Goal: Transaction & Acquisition: Purchase product/service

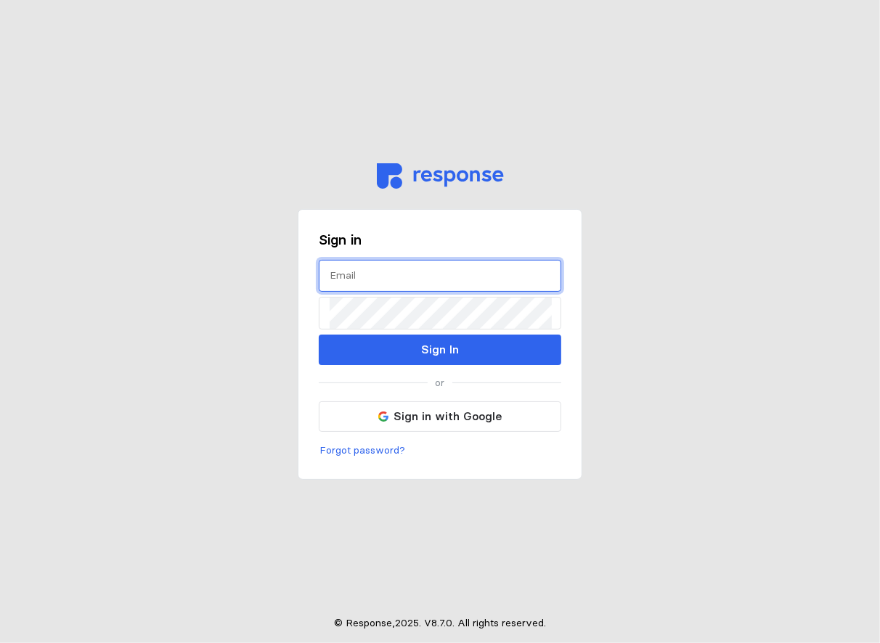
click at [407, 286] on input "text" at bounding box center [440, 276] width 221 height 31
type input "[EMAIL_ADDRESS][DOMAIN_NAME]"
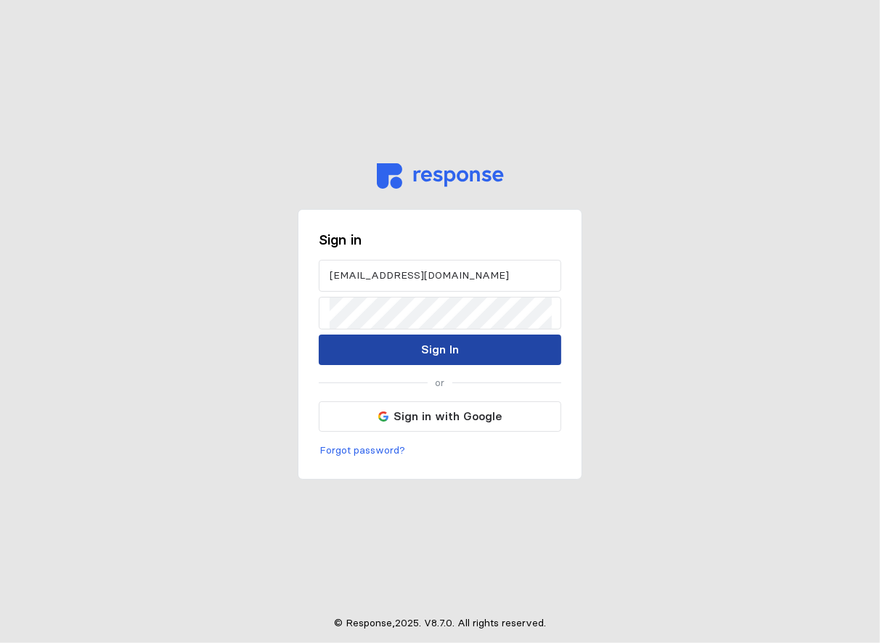
click at [452, 343] on p "Sign In" at bounding box center [440, 350] width 38 height 18
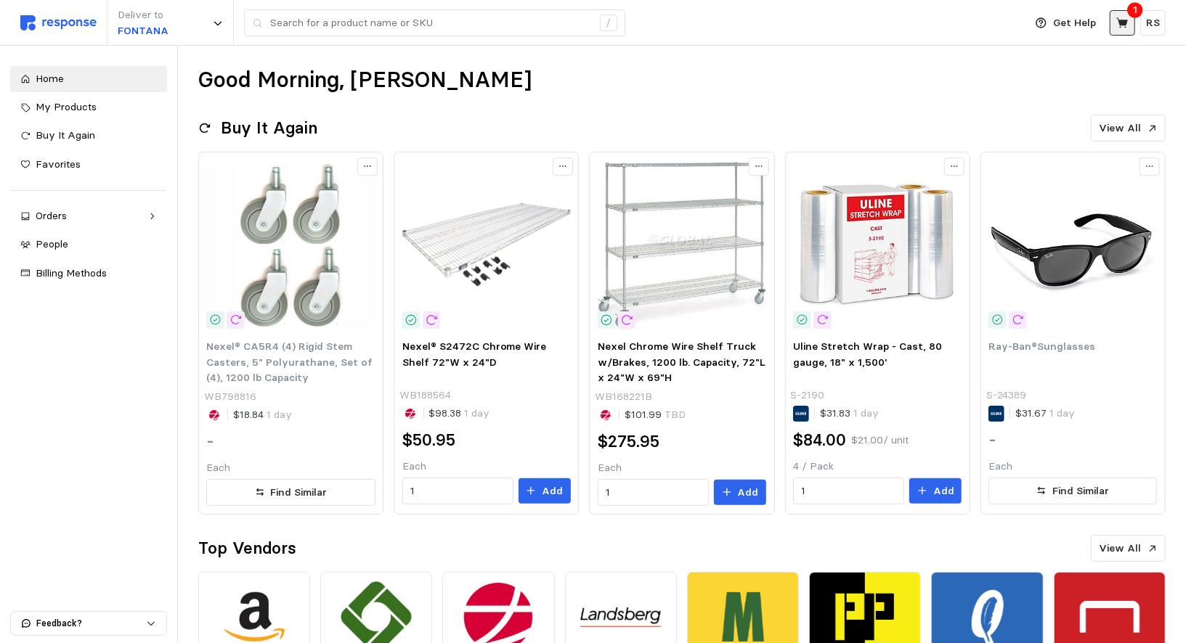
click at [879, 28] on icon at bounding box center [1122, 23] width 13 height 13
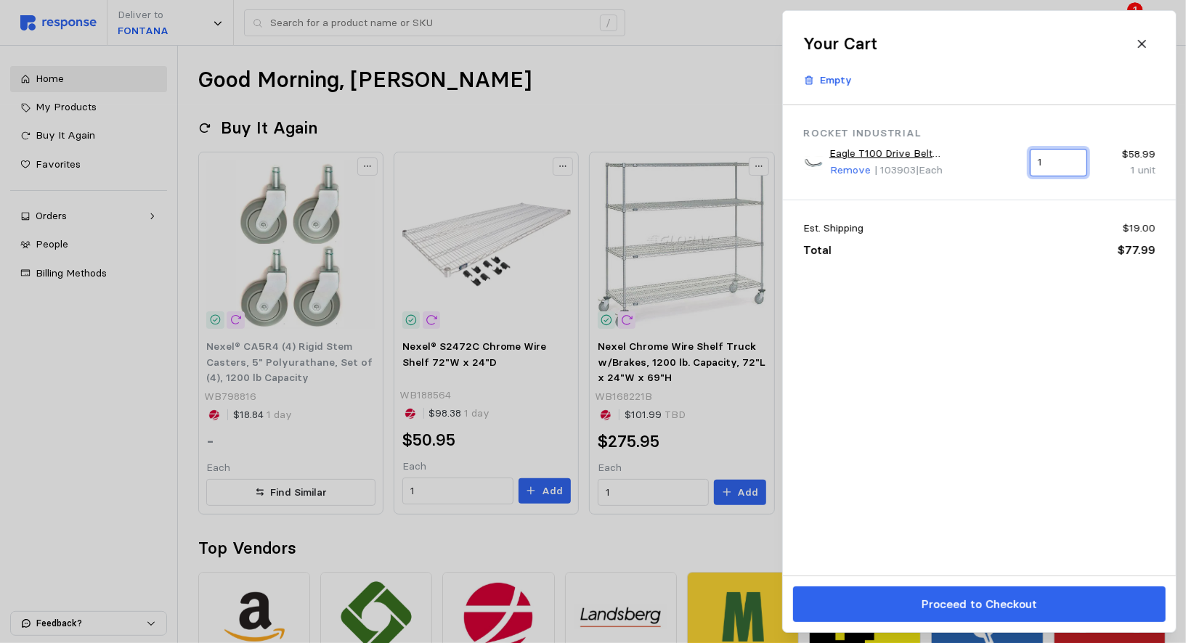
click at [879, 157] on input "1" at bounding box center [1058, 163] width 41 height 26
click at [879, 219] on div "2 $117.98" at bounding box center [1106, 222] width 131 height 16
type input "2"
click at [879, 221] on div "Est. Shipping $19.00" at bounding box center [979, 229] width 352 height 17
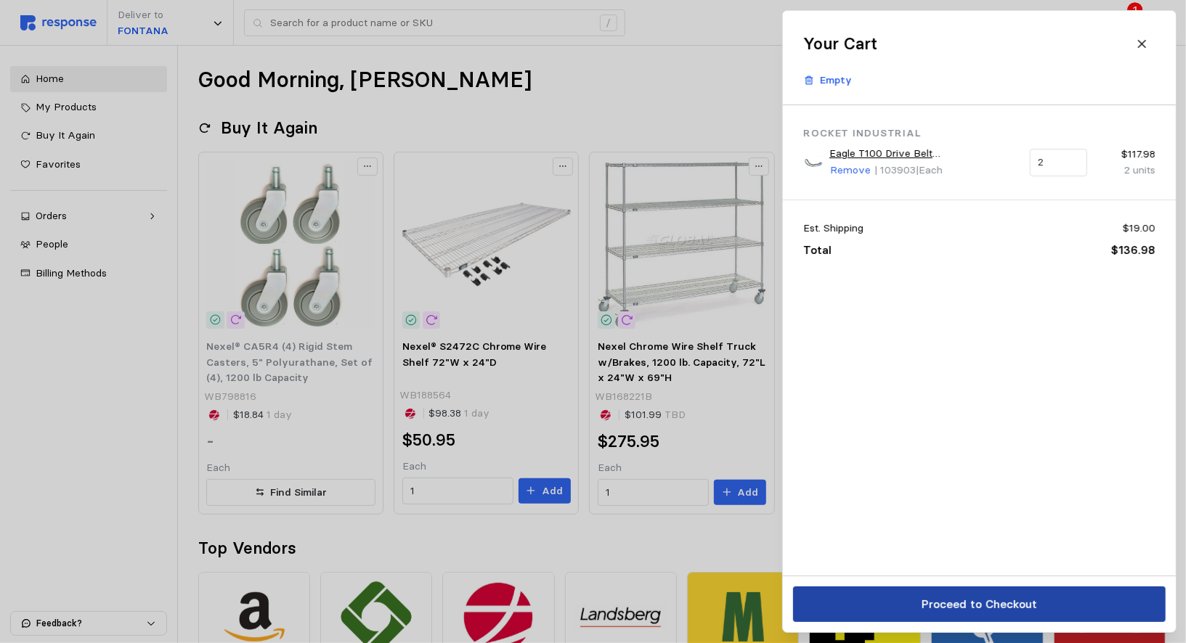
click at [877, 598] on button "Proceed to Checkout" at bounding box center [979, 605] width 372 height 36
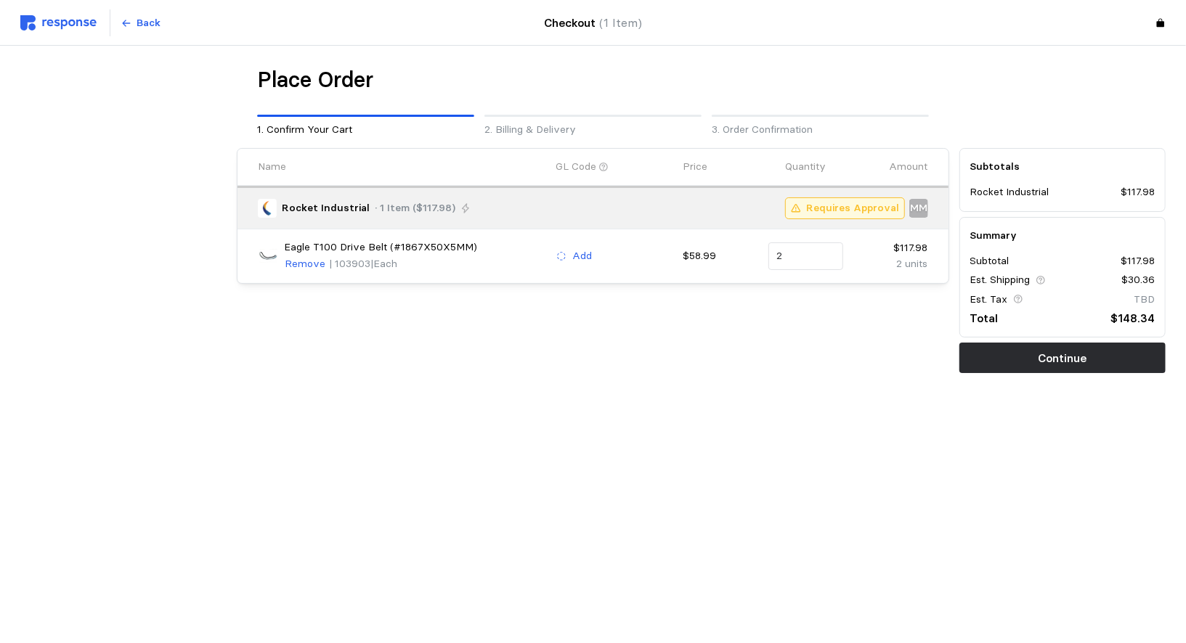
click at [879, 205] on p "Requires Approval" at bounding box center [852, 208] width 93 height 16
click at [572, 262] on p "Add" at bounding box center [582, 256] width 20 height 16
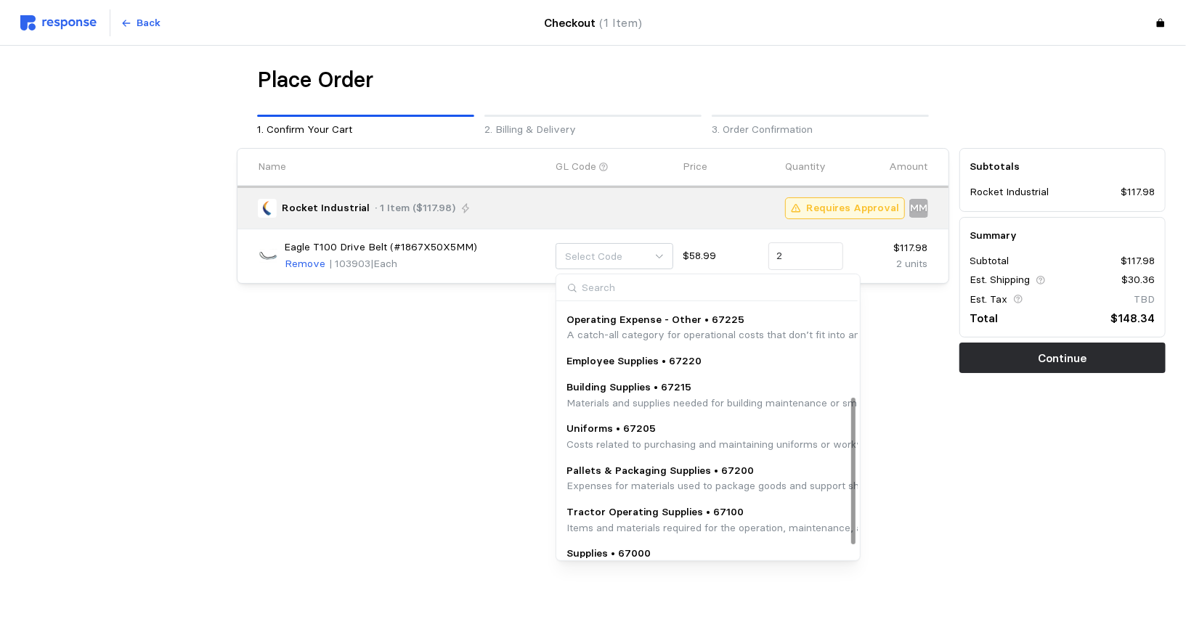
scroll to position [180, 0]
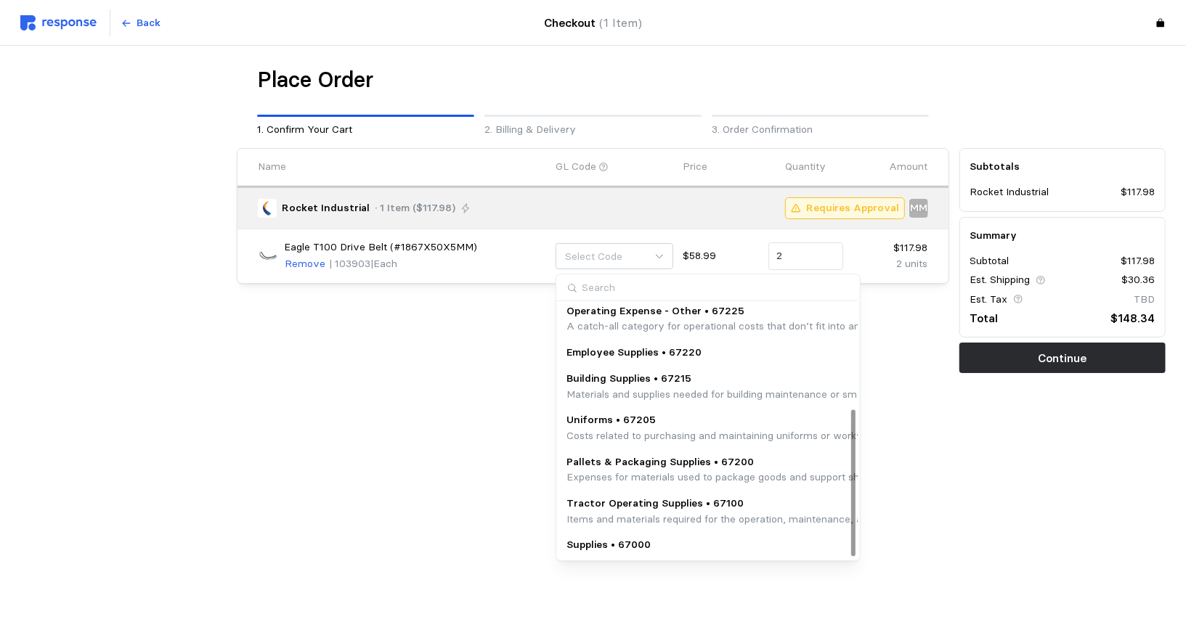
click at [613, 502] on p "Tractor Operating Supplies • 67100" at bounding box center [864, 504] width 596 height 16
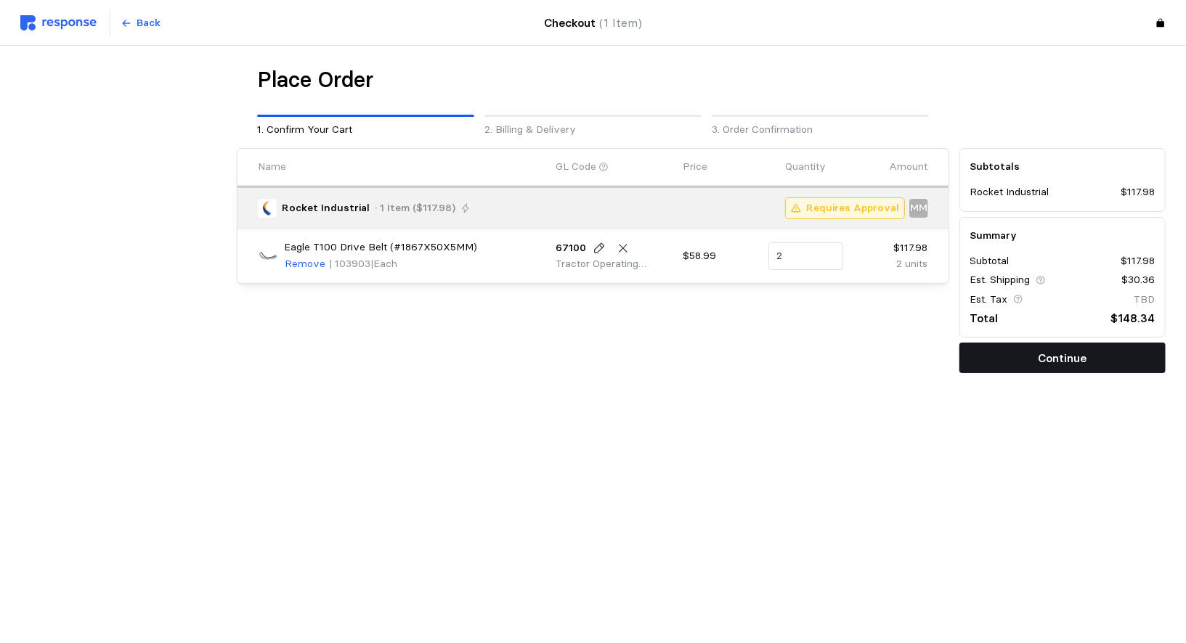
click at [879, 361] on button "Continue" at bounding box center [1062, 358] width 206 height 30
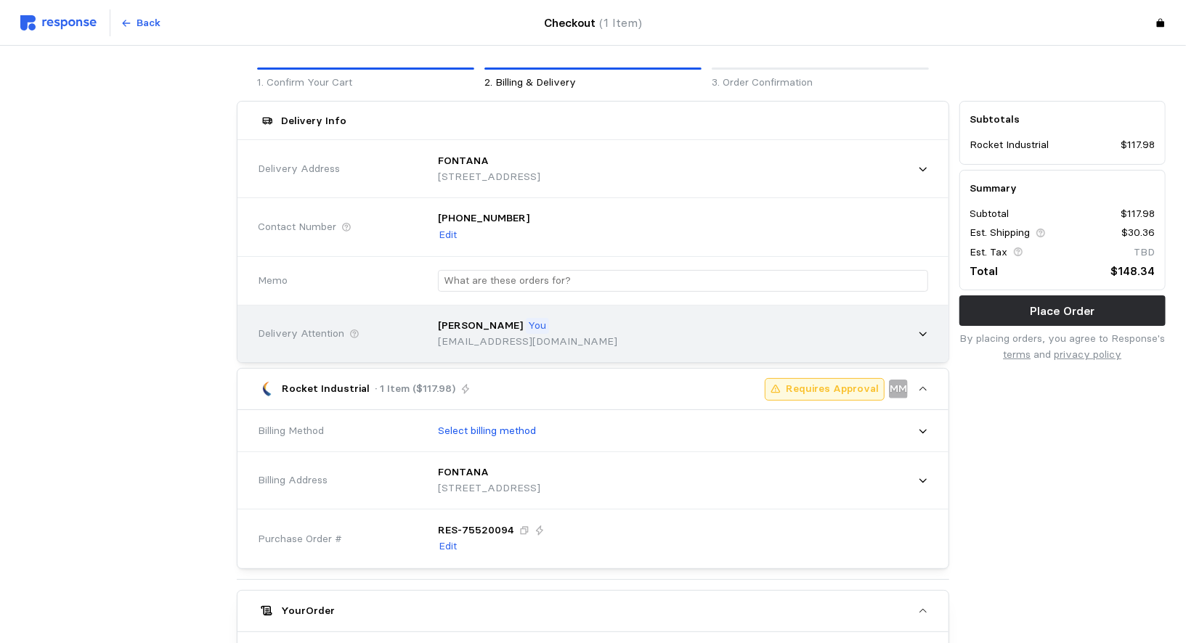
scroll to position [68, 0]
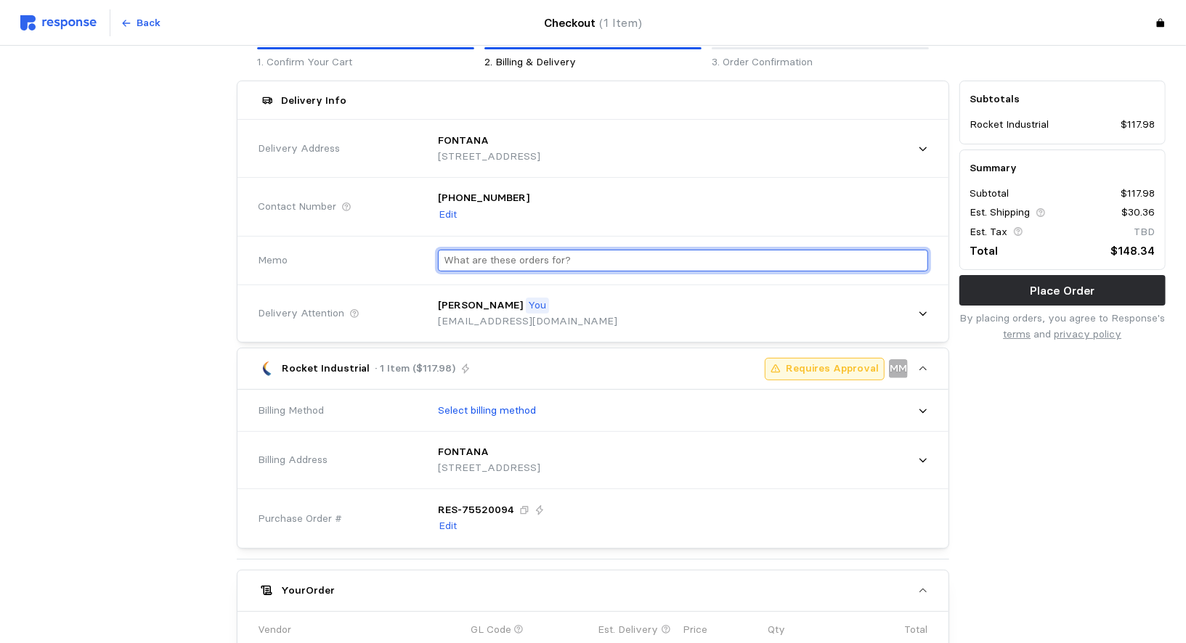
click at [540, 264] on input "text" at bounding box center [683, 261] width 478 height 21
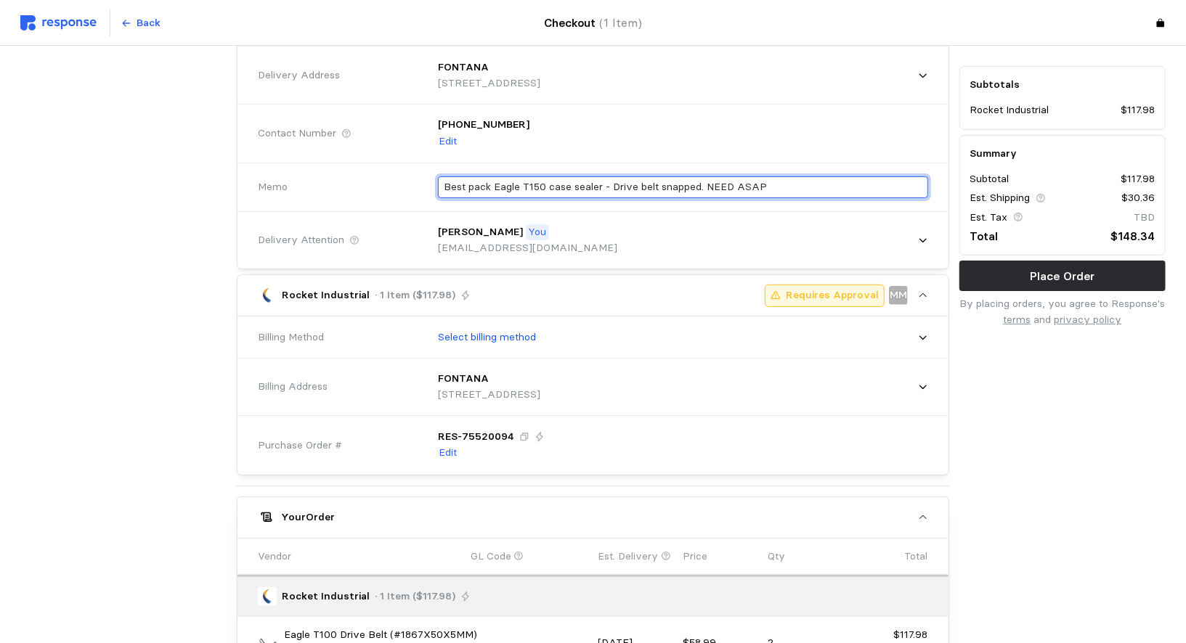
scroll to position [142, 0]
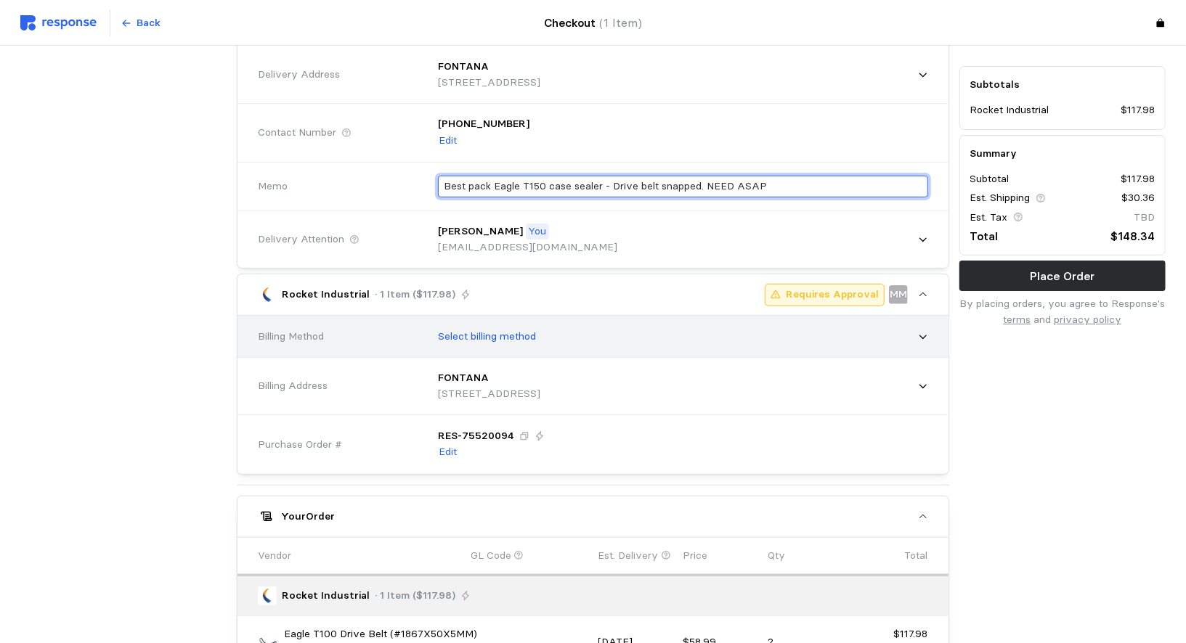
type input "Best pack Eagle T150 case sealer - Drive belt snapped. NEED ASAP"
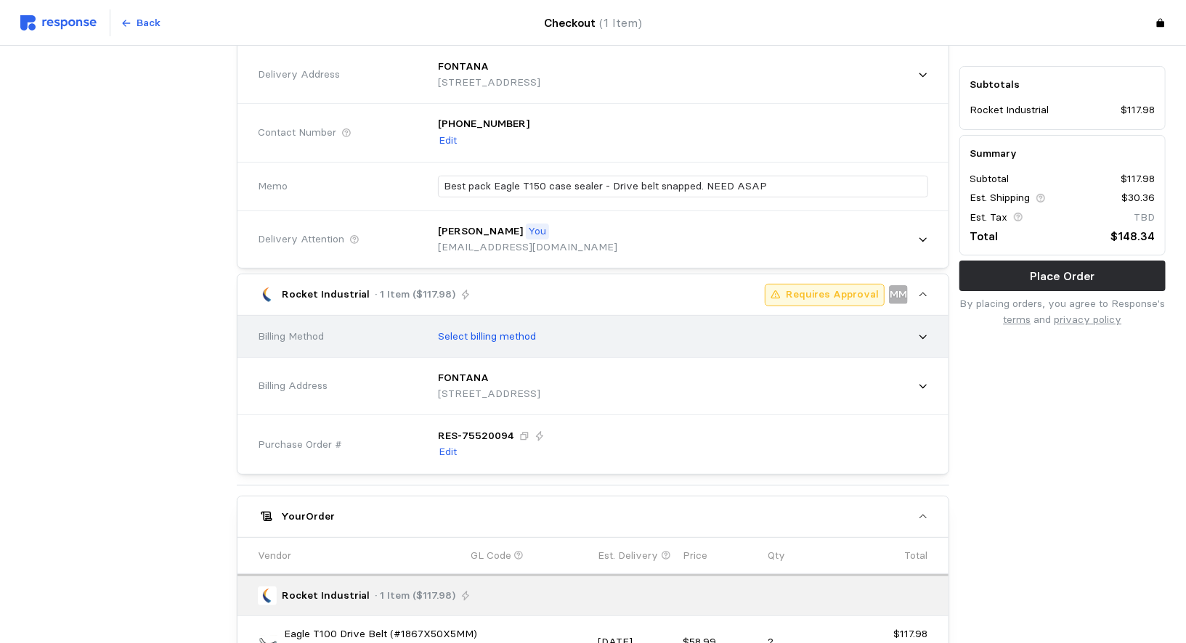
click at [504, 333] on p "Select billing method" at bounding box center [487, 337] width 98 height 16
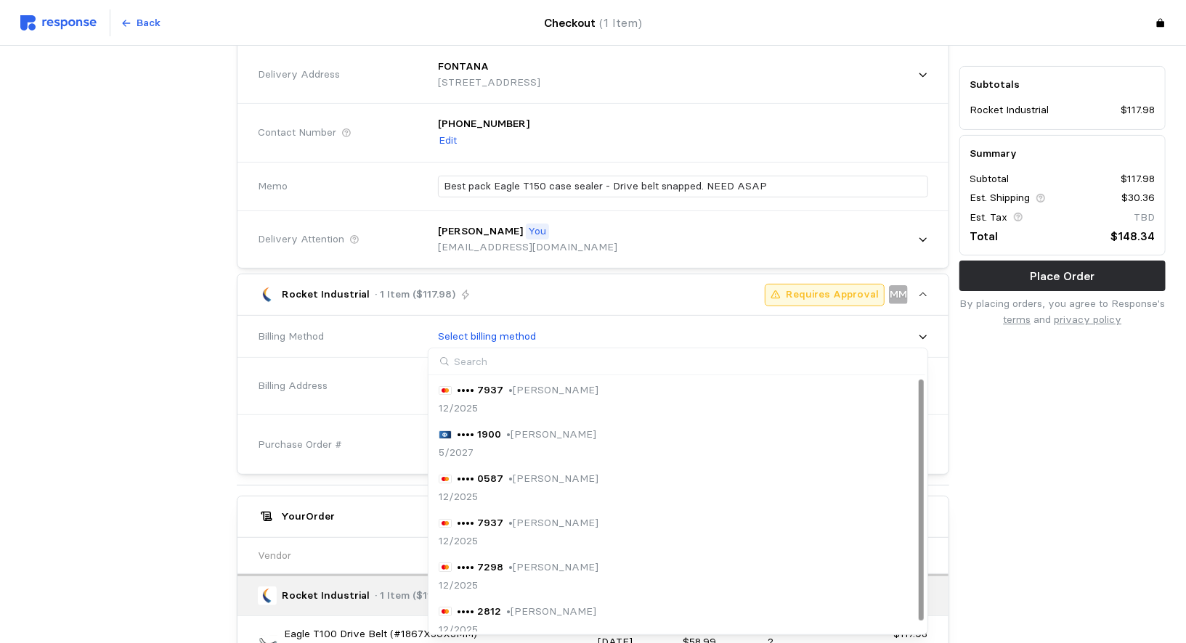
scroll to position [11, 0]
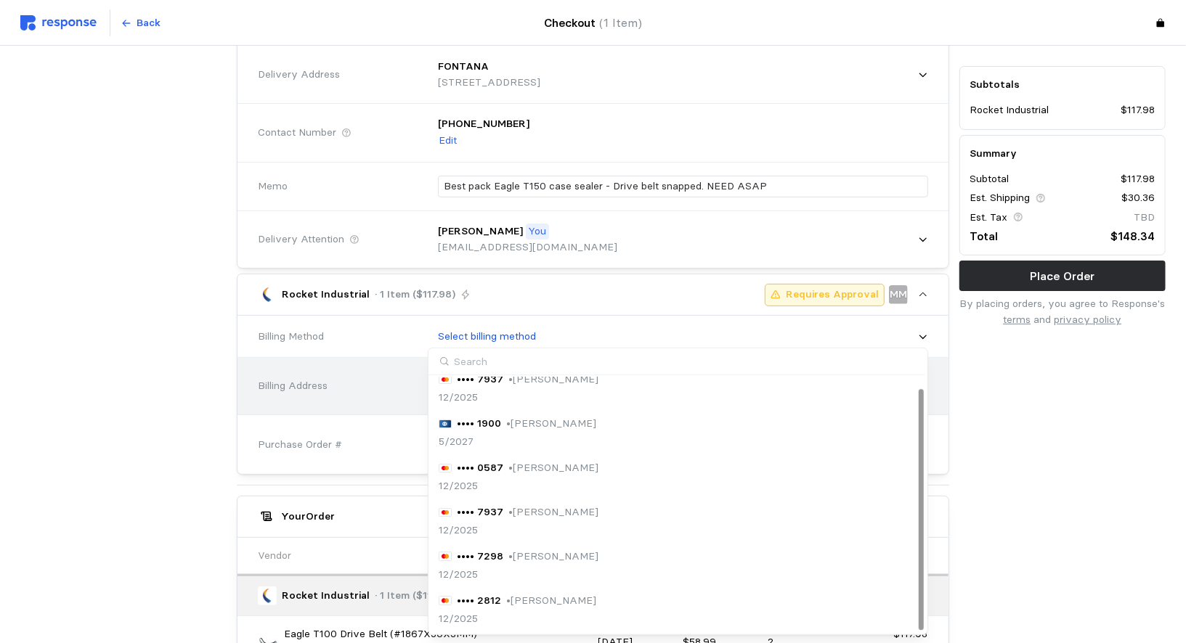
click at [325, 367] on div "Billing Address FONTANA [STREET_ADDRESS]" at bounding box center [593, 386] width 680 height 62
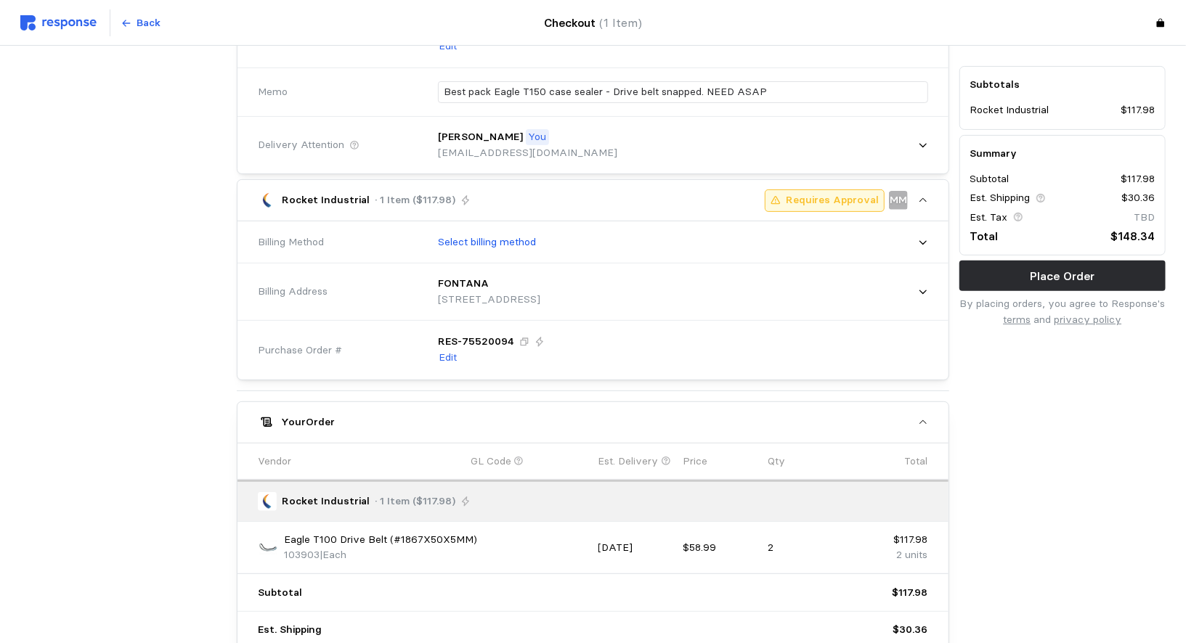
scroll to position [219, 0]
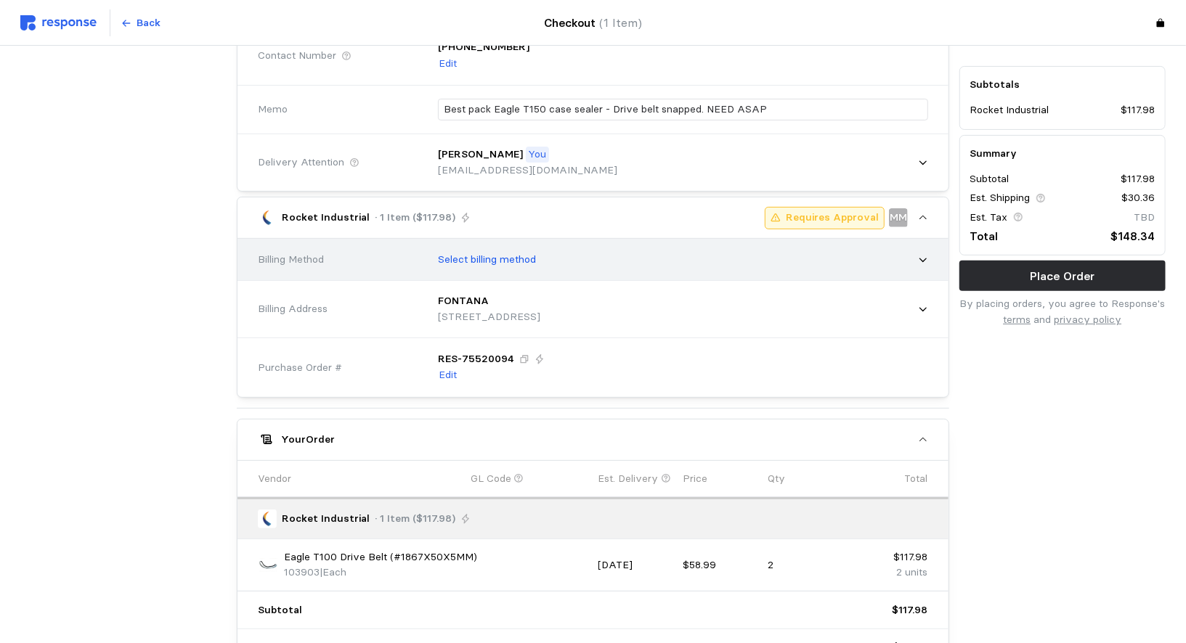
click at [458, 264] on div "Select billing method" at bounding box center [678, 260] width 500 height 36
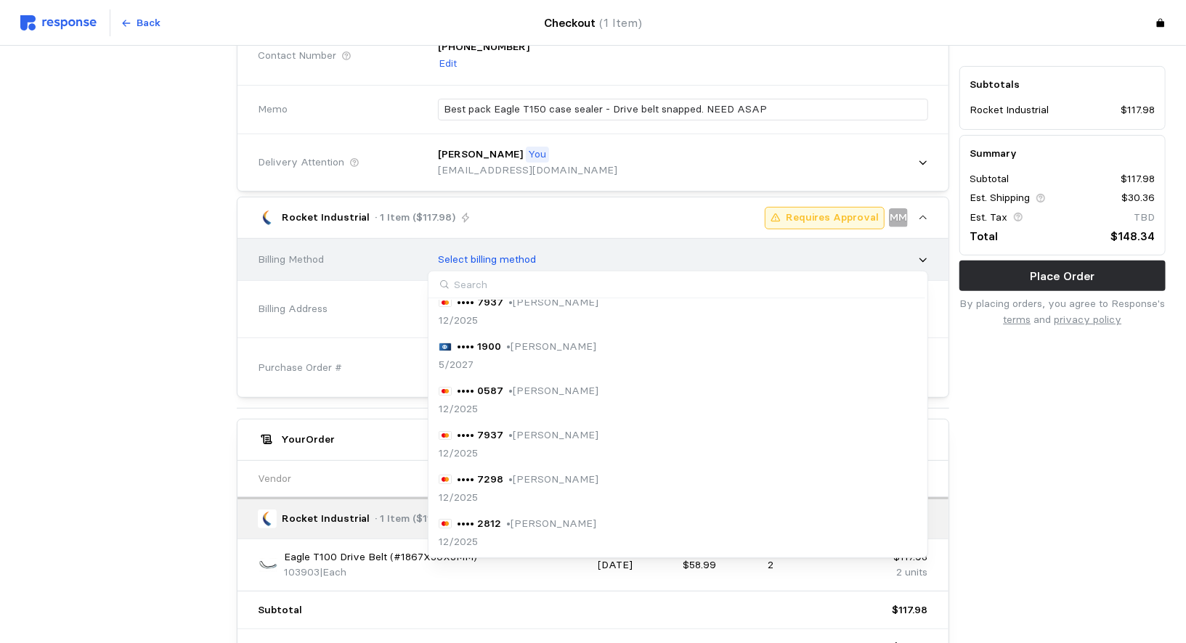
click at [458, 264] on div "Select billing method" at bounding box center [678, 260] width 500 height 36
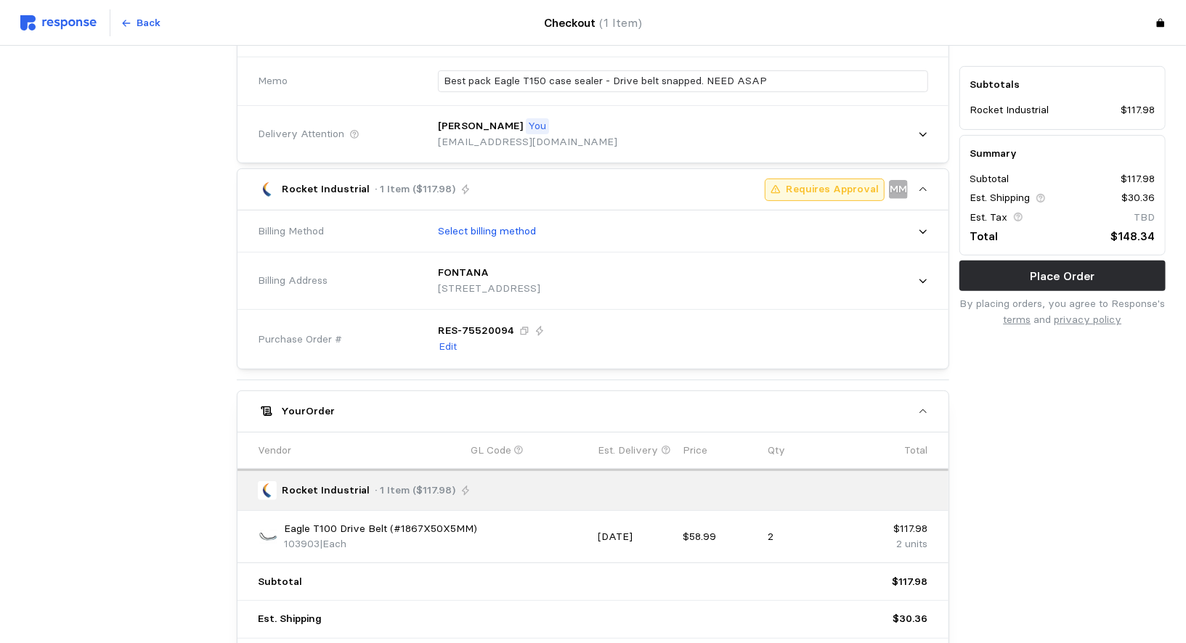
scroll to position [245, 0]
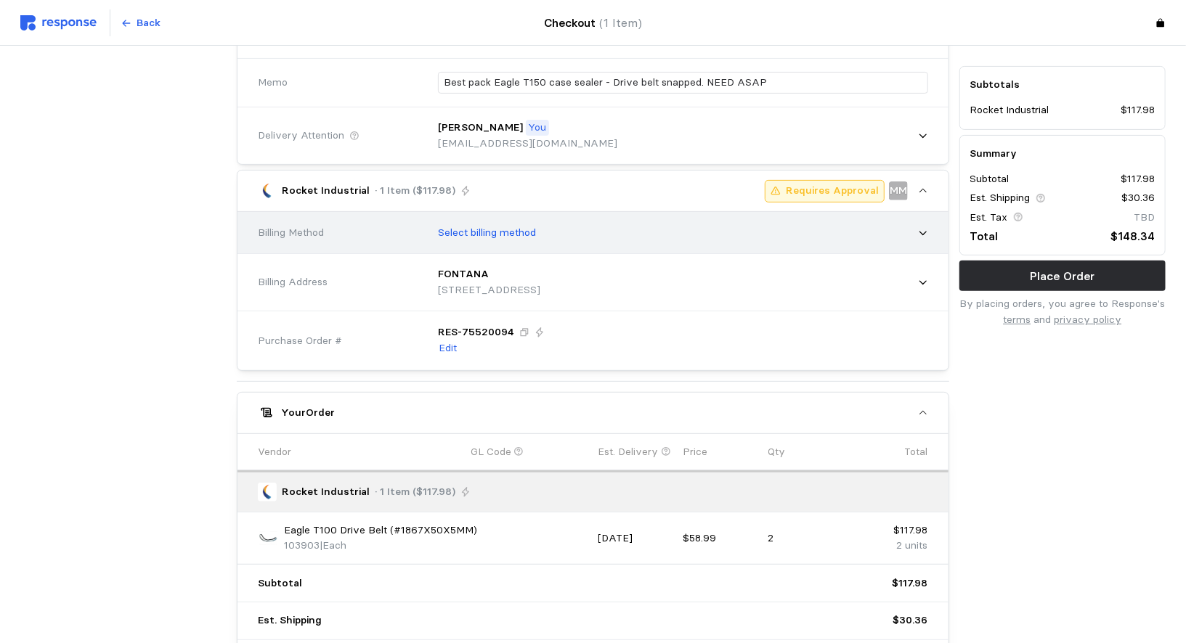
click at [542, 237] on div "Select billing method" at bounding box center [678, 233] width 500 height 36
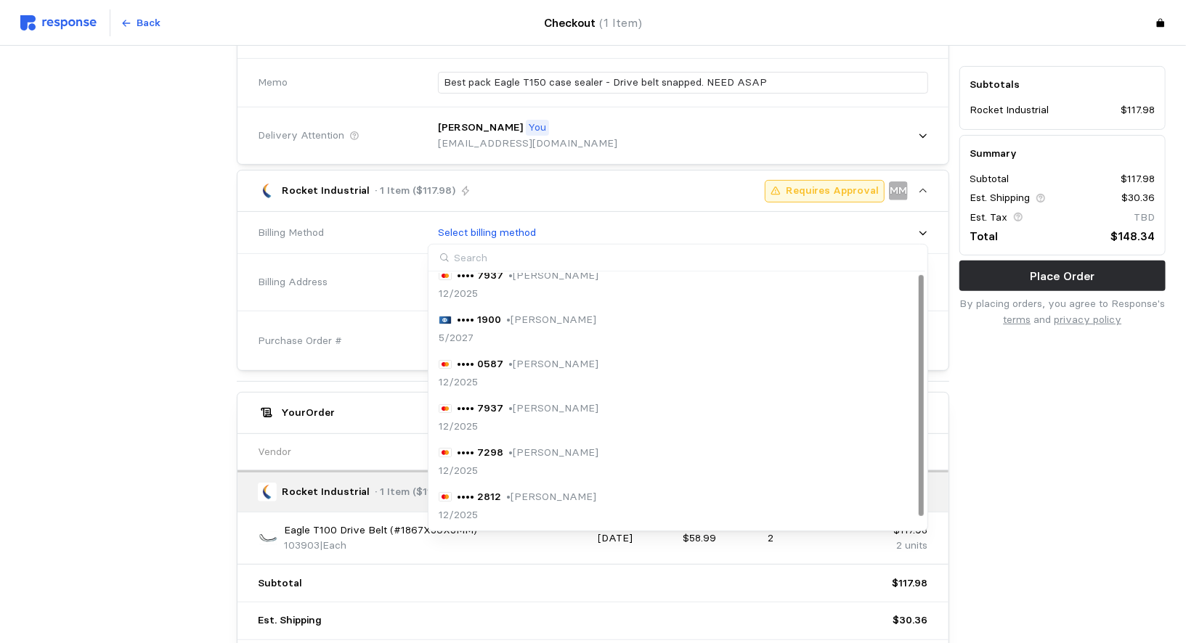
scroll to position [0, 0]
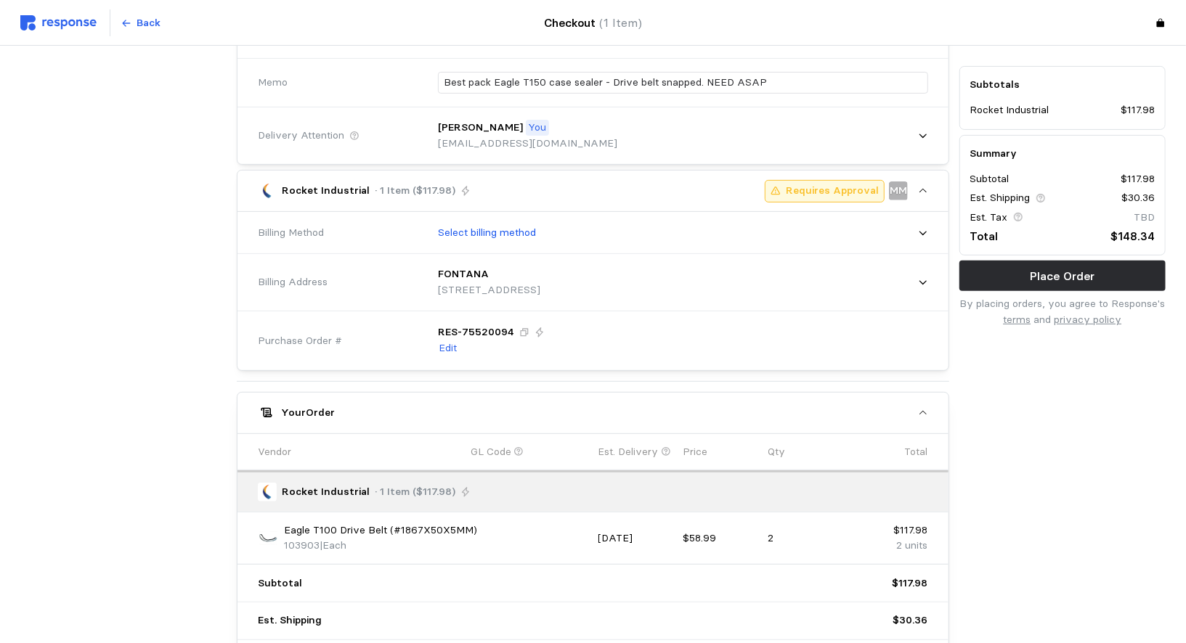
click at [358, 333] on div "Purchase Order #" at bounding box center [338, 341] width 160 height 16
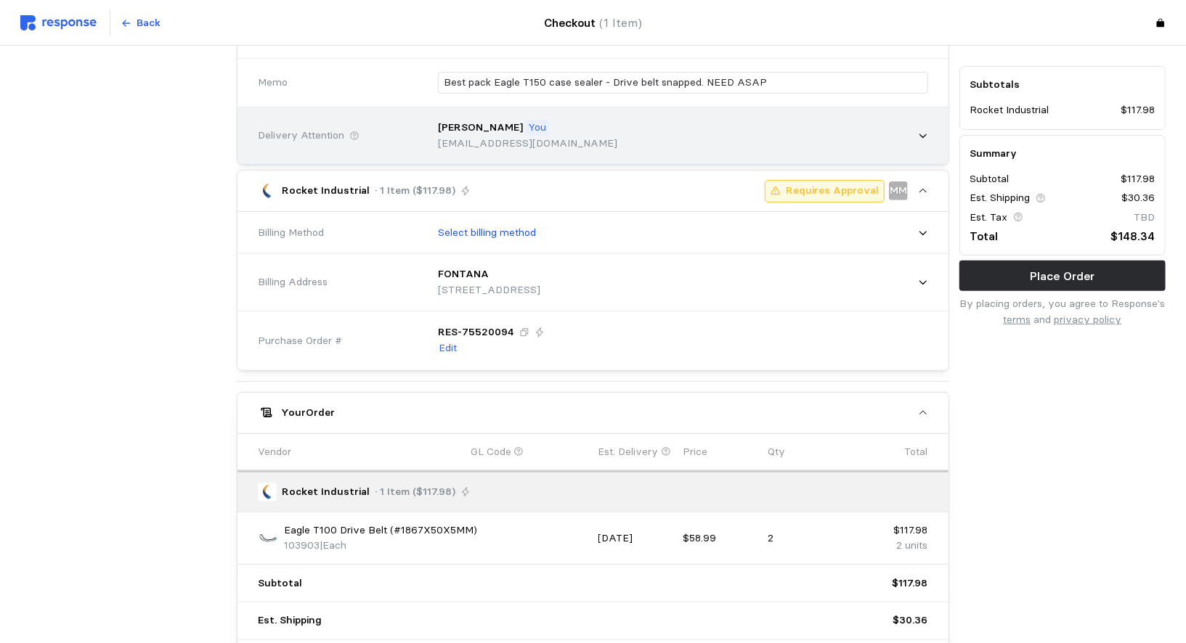
scroll to position [151, 0]
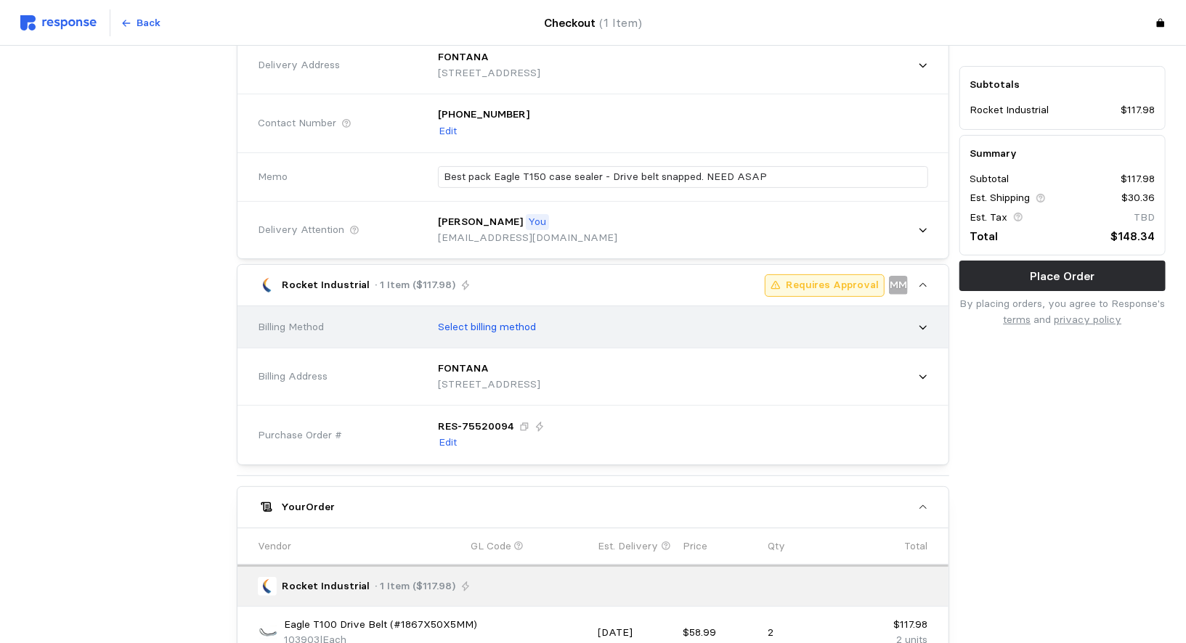
click at [547, 316] on div "Select billing method" at bounding box center [678, 327] width 500 height 36
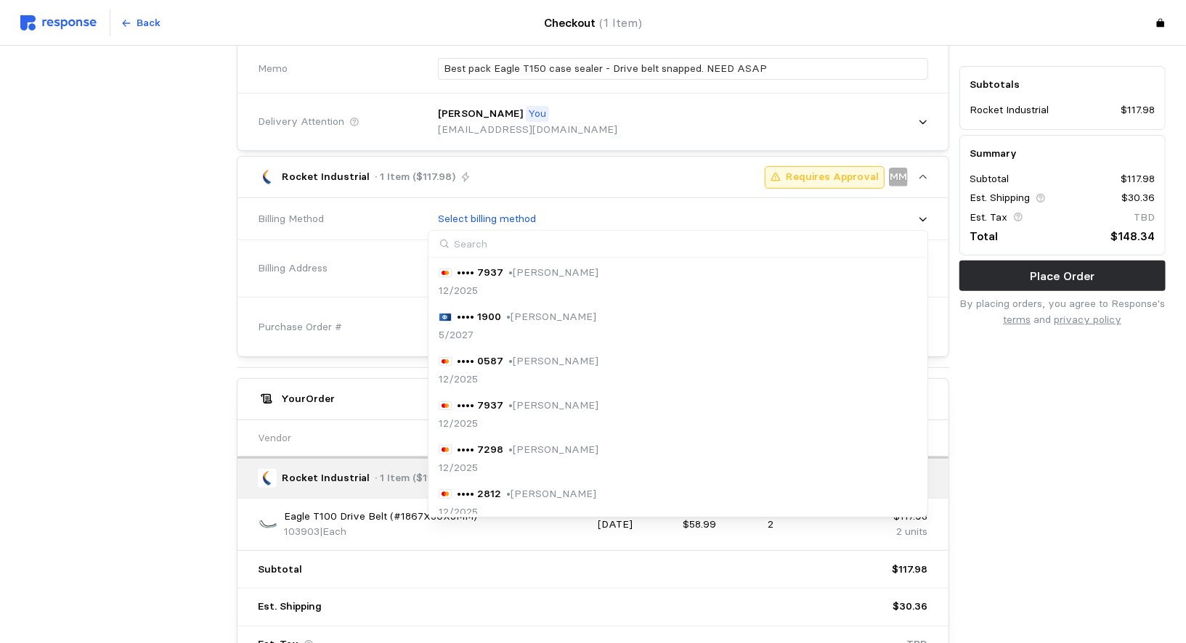
scroll to position [389, 0]
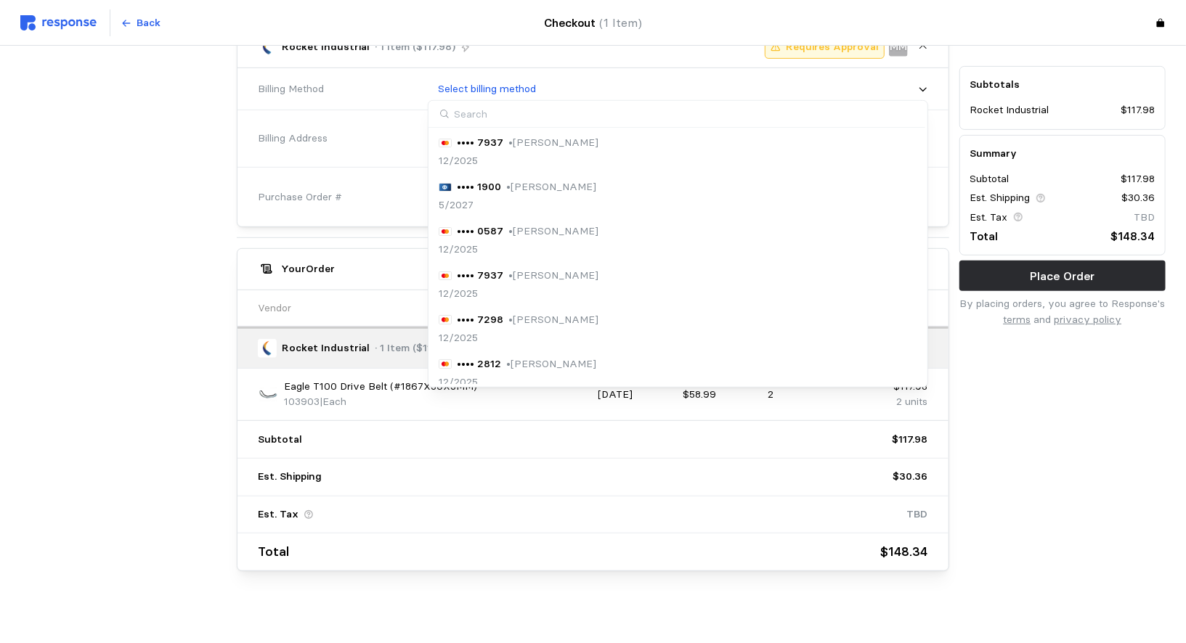
click at [407, 313] on div "Vendor" at bounding box center [359, 309] width 213 height 26
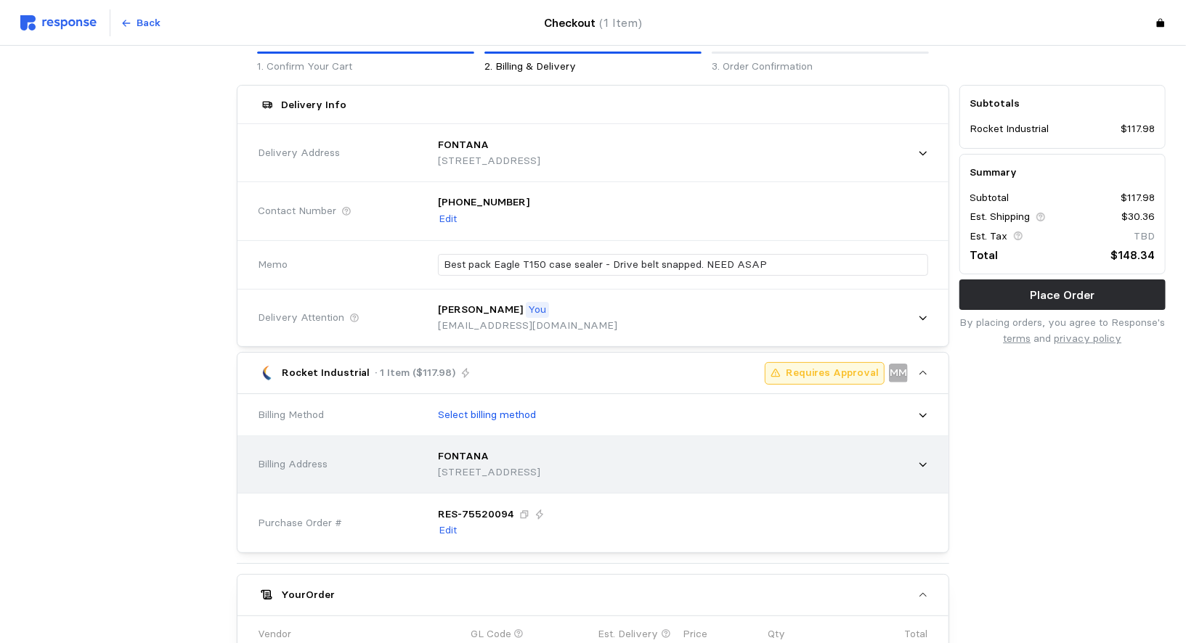
scroll to position [0, 0]
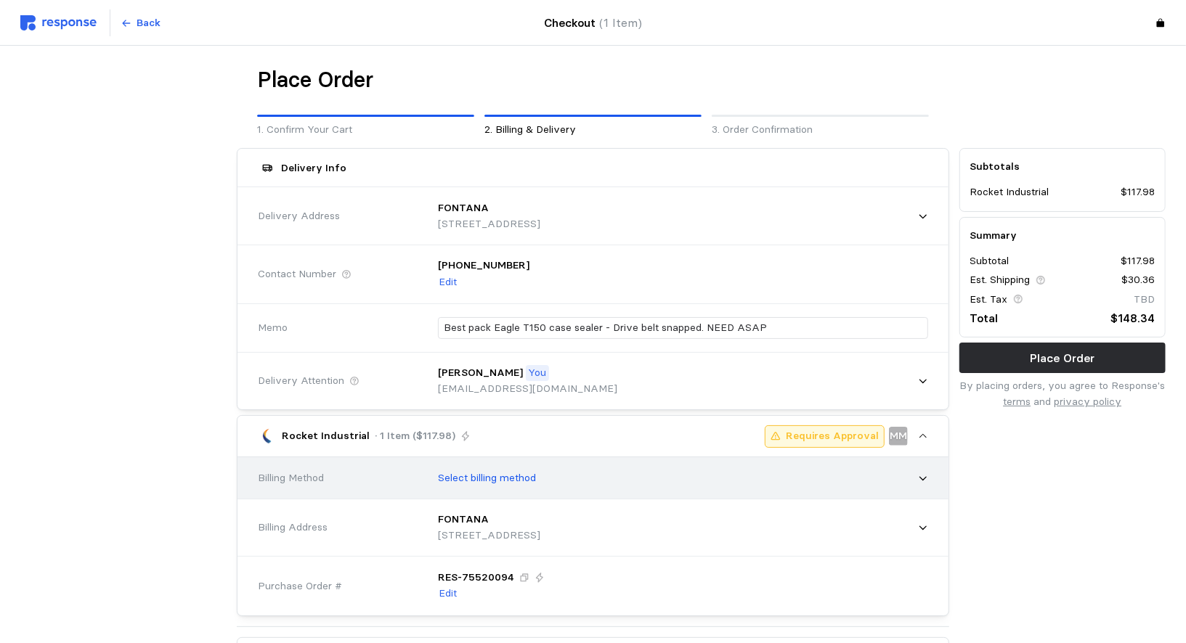
click at [555, 476] on div "Select billing method" at bounding box center [678, 478] width 500 height 36
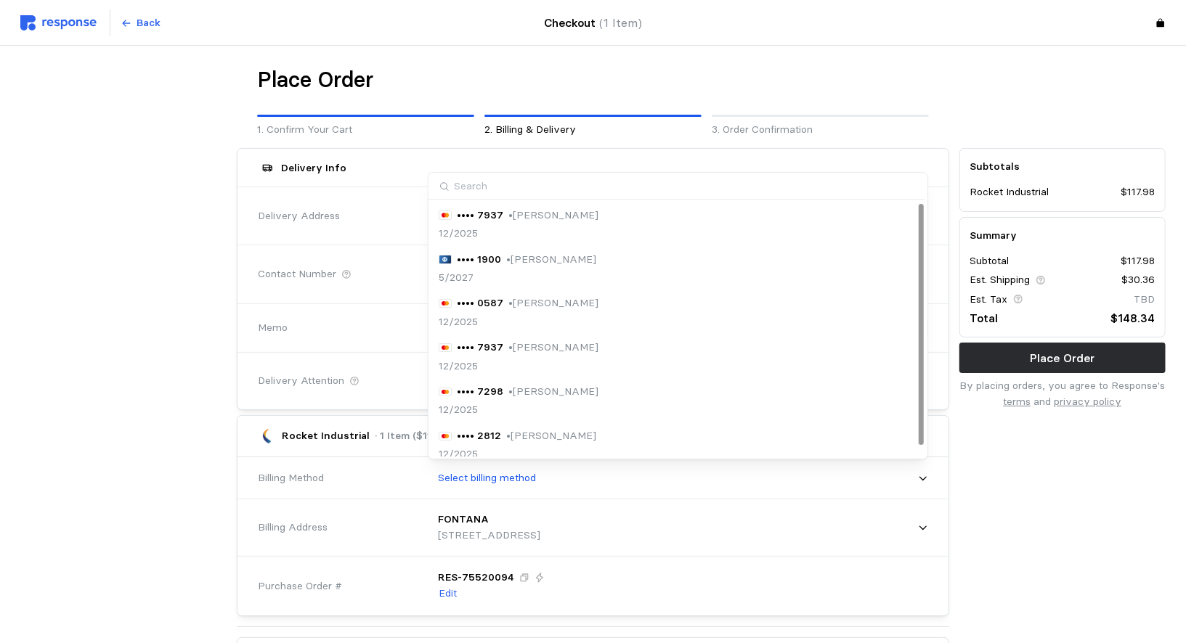
click at [537, 268] on div "•••• 1900 • [PERSON_NAME] 5/2027" at bounding box center [518, 269] width 158 height 34
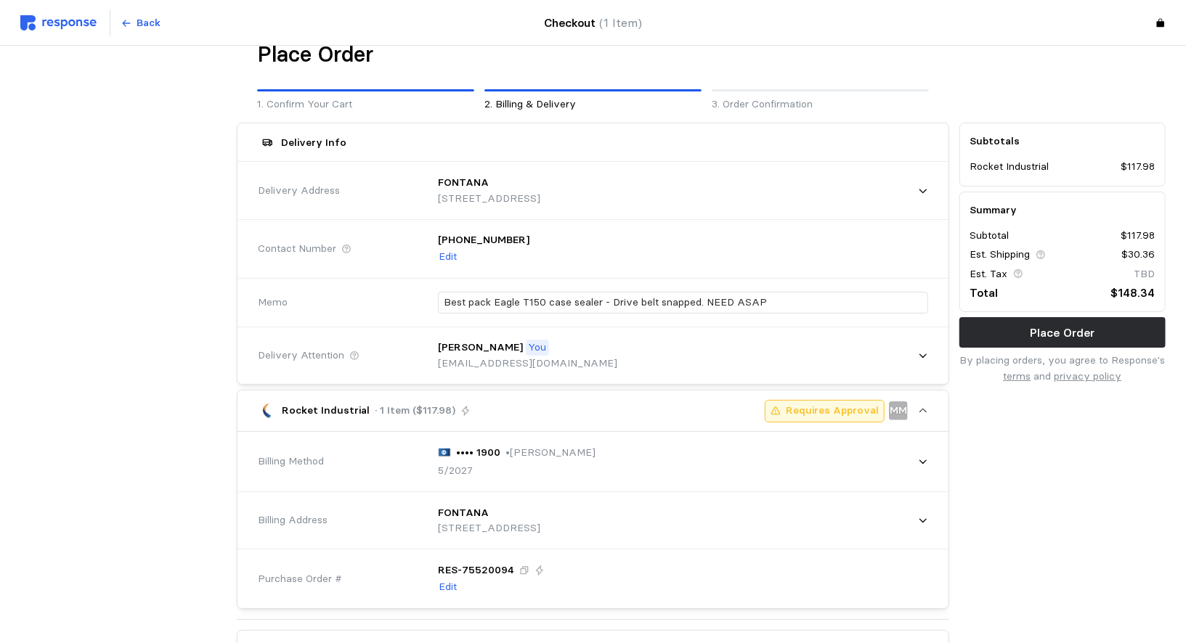
scroll to position [29, 0]
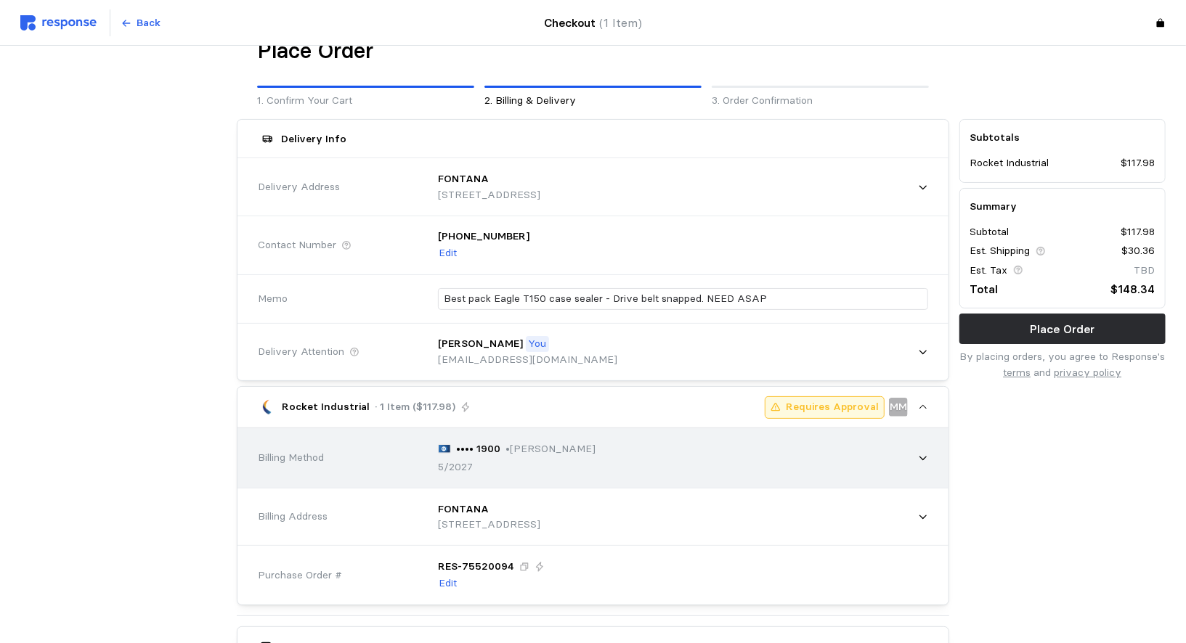
click at [441, 434] on div "•••• 1900 • [PERSON_NAME] 5/2027" at bounding box center [678, 458] width 500 height 54
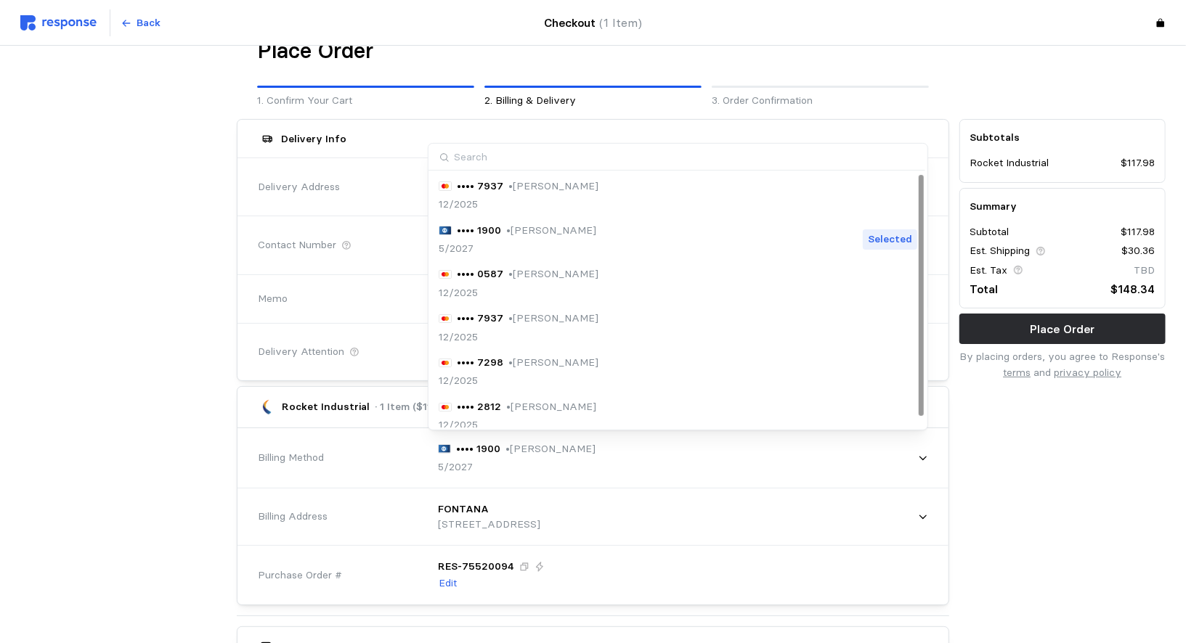
scroll to position [11, 0]
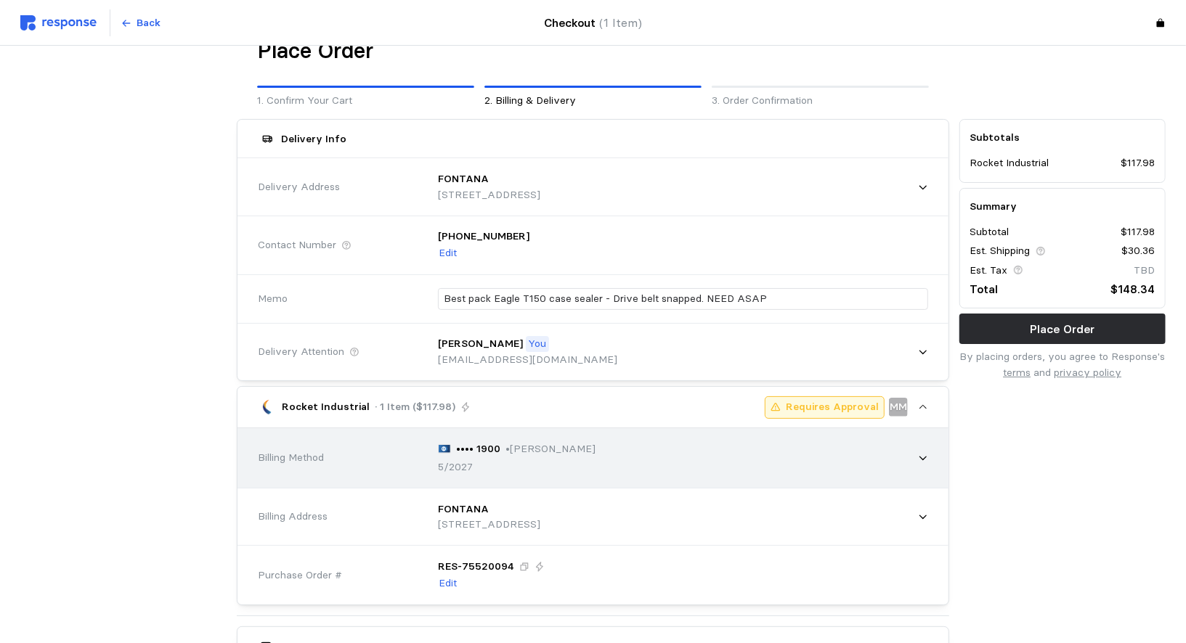
click at [416, 460] on div "Billing Method" at bounding box center [338, 458] width 160 height 16
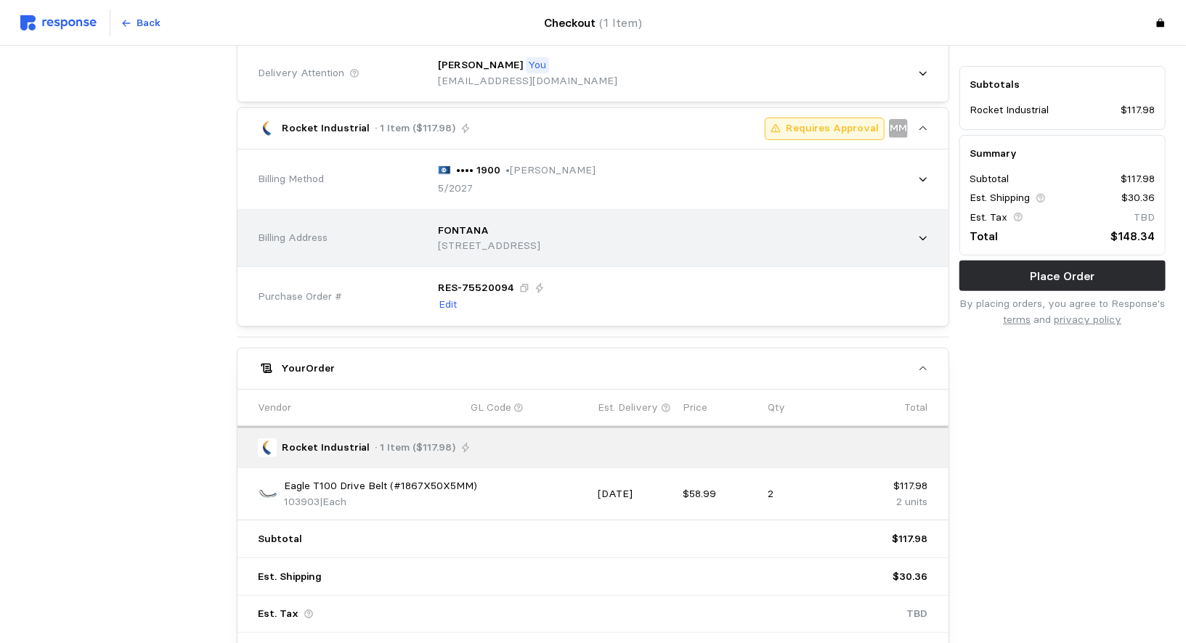
scroll to position [325, 0]
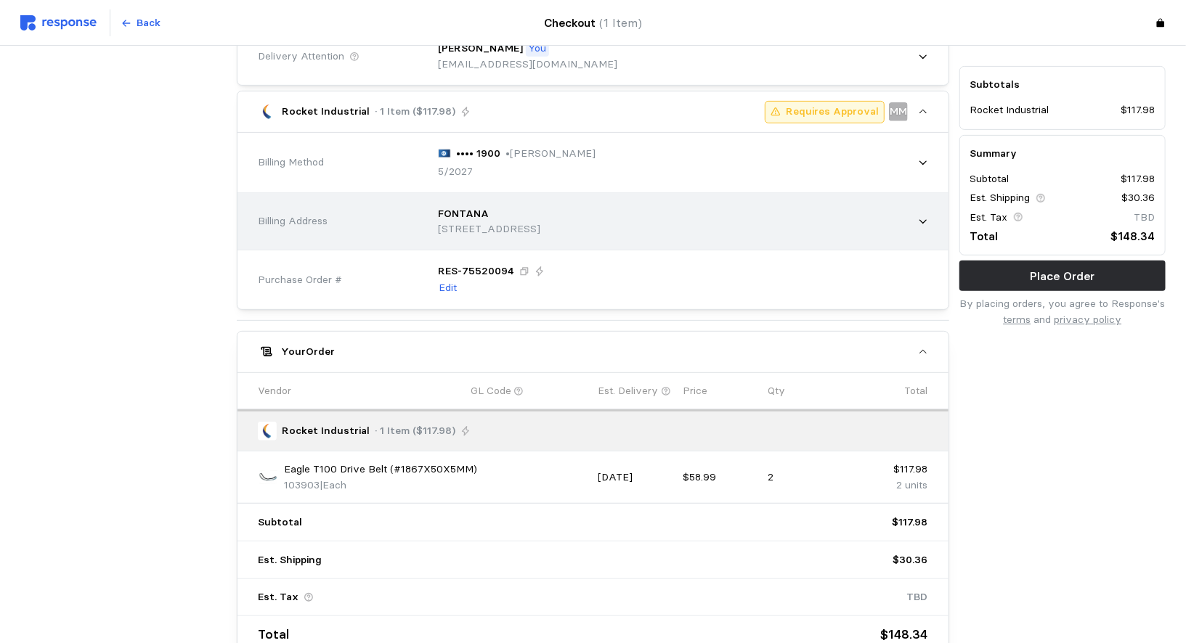
click at [529, 224] on p "[STREET_ADDRESS]" at bounding box center [489, 229] width 102 height 16
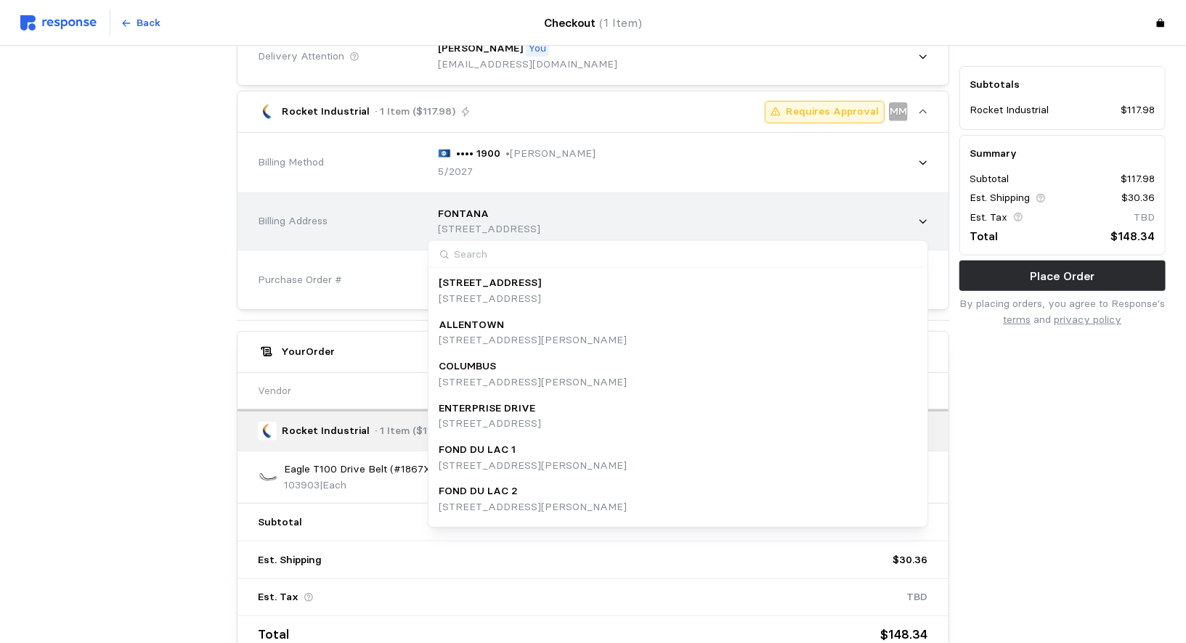
click at [510, 221] on p "[STREET_ADDRESS]" at bounding box center [489, 229] width 102 height 16
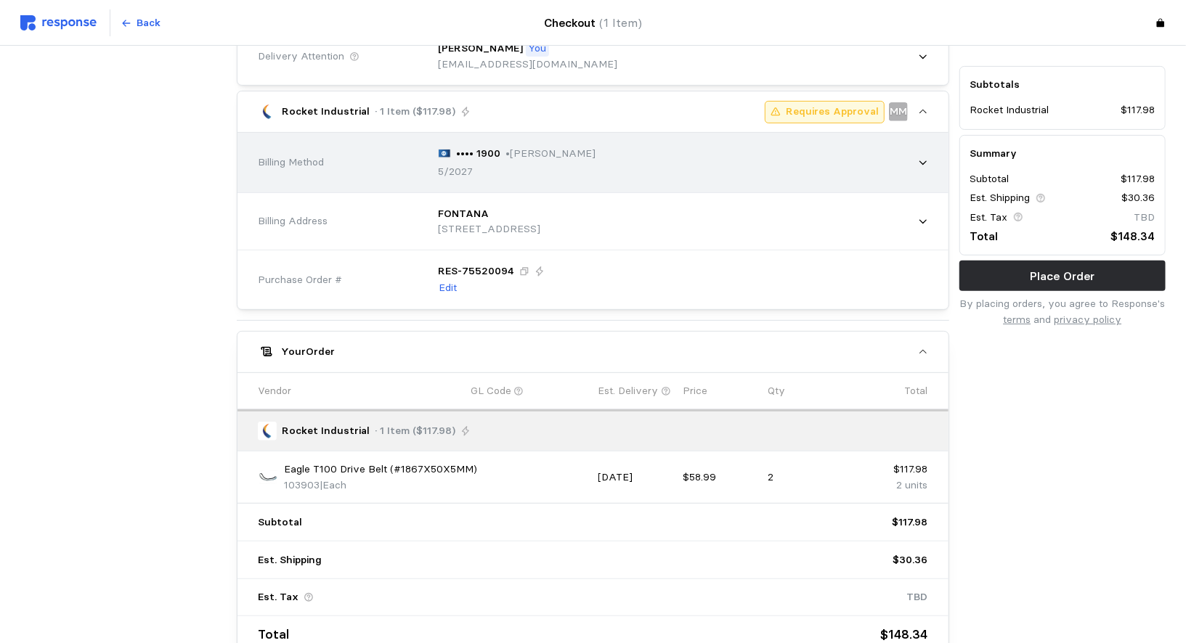
click at [522, 150] on p "• [PERSON_NAME]" at bounding box center [550, 154] width 90 height 16
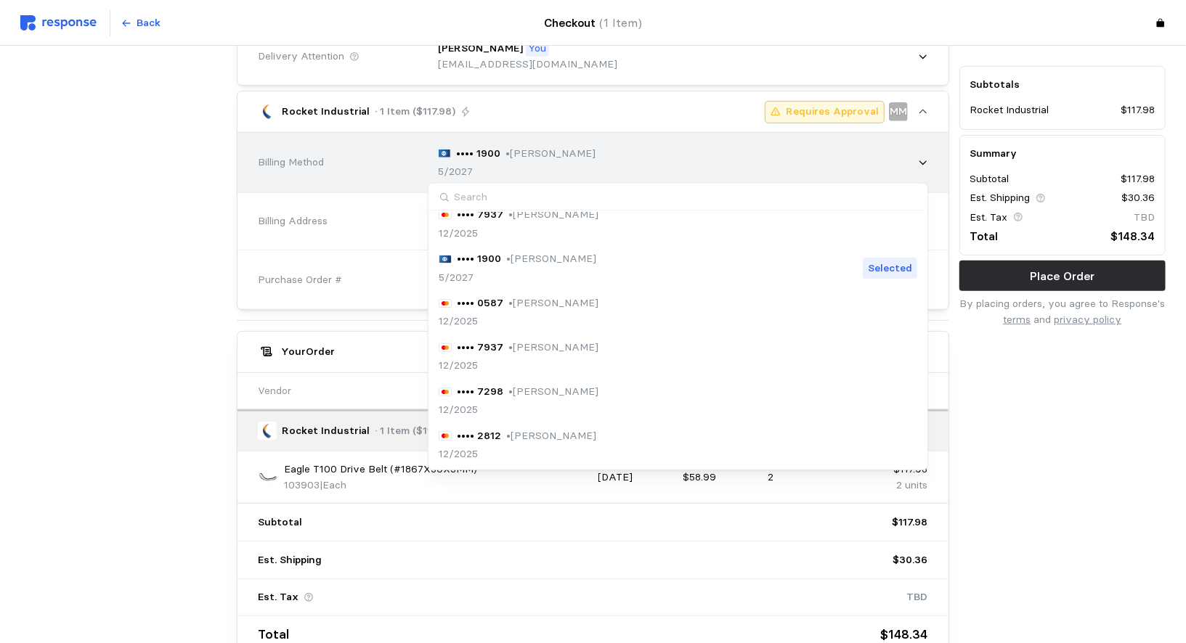
click at [522, 150] on p "• [PERSON_NAME]" at bounding box center [550, 154] width 90 height 16
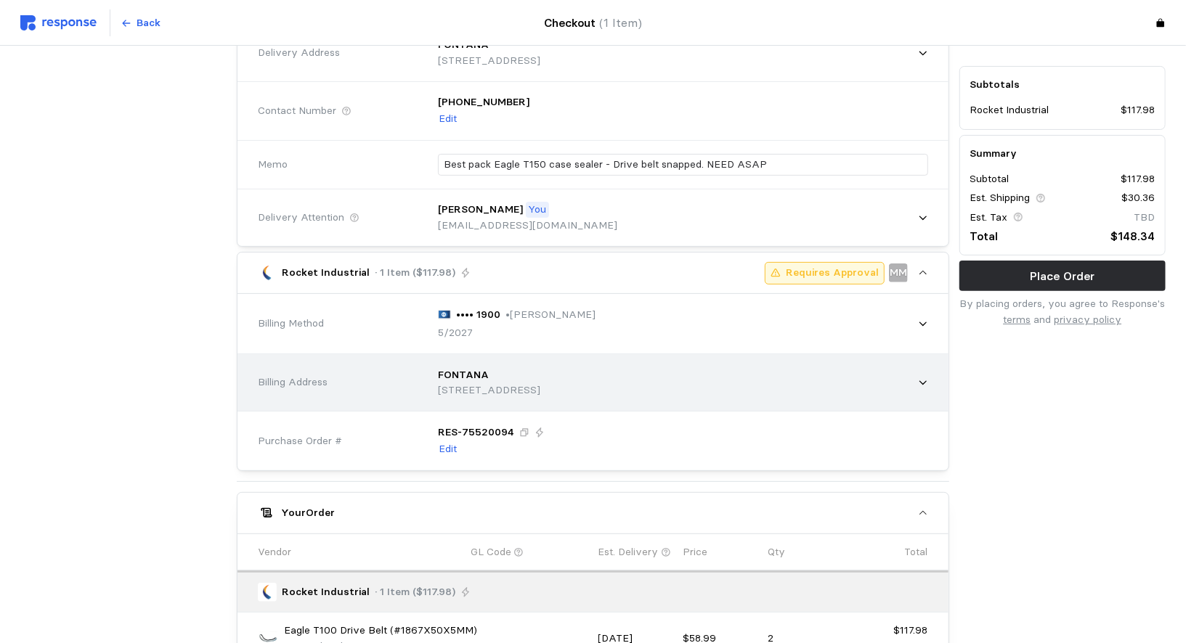
scroll to position [176, 0]
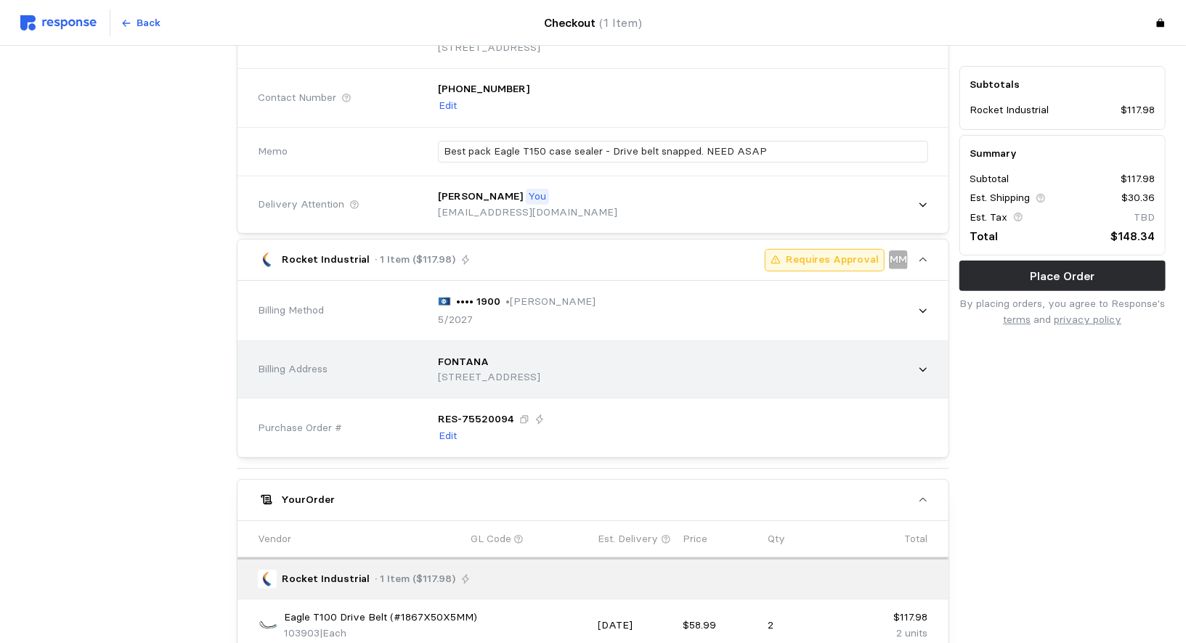
click at [532, 357] on div "FONTANA" at bounding box center [489, 362] width 102 height 16
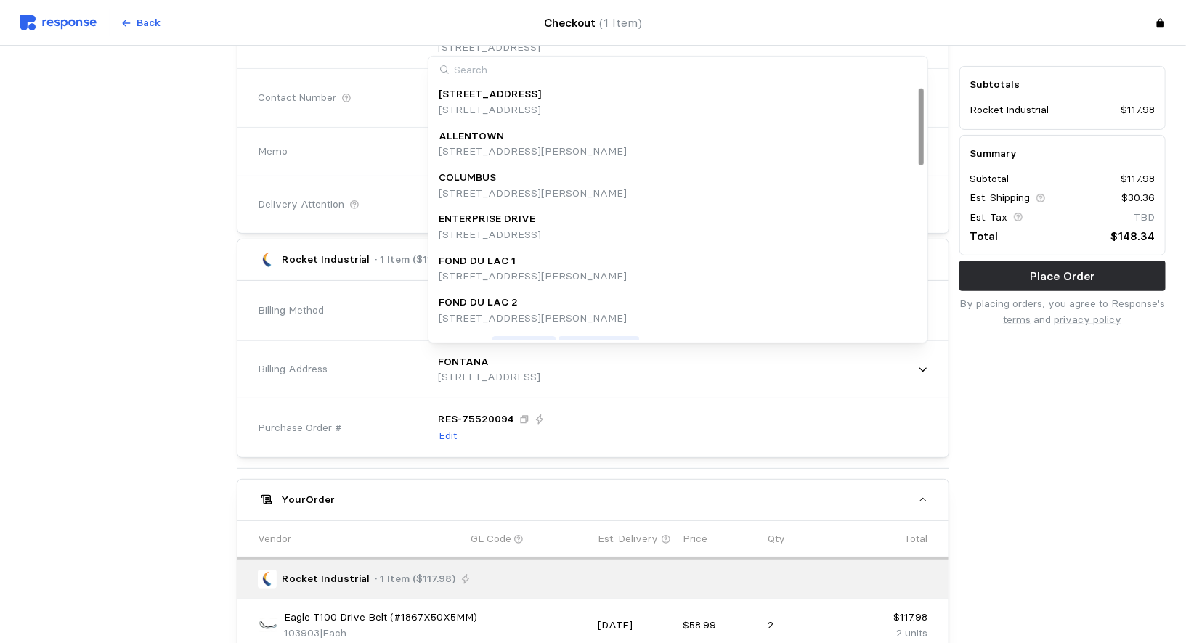
scroll to position [0, 0]
click at [492, 190] on p "[STREET_ADDRESS][PERSON_NAME]" at bounding box center [533, 198] width 188 height 16
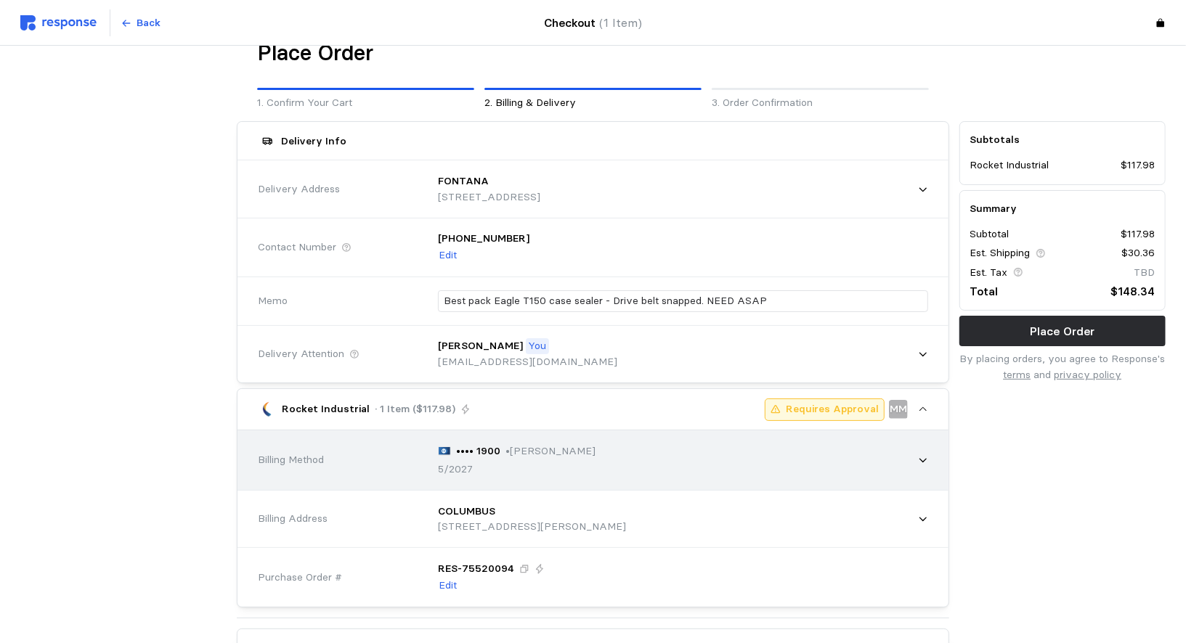
scroll to position [10, 0]
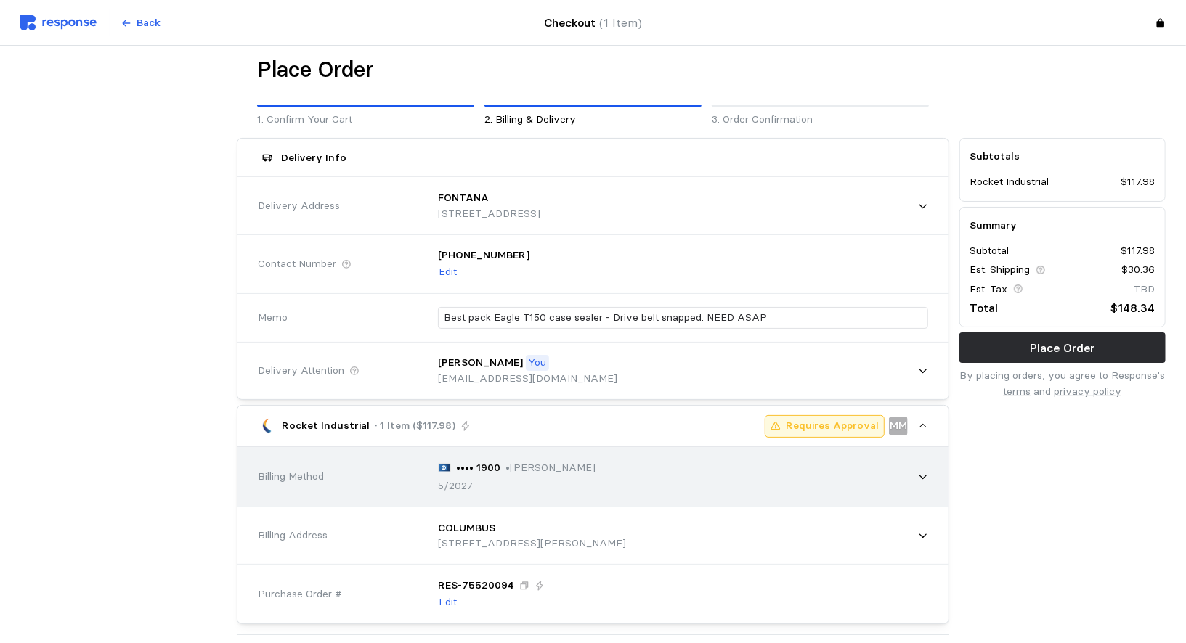
click at [482, 463] on p "•••• 1900" at bounding box center [478, 468] width 44 height 16
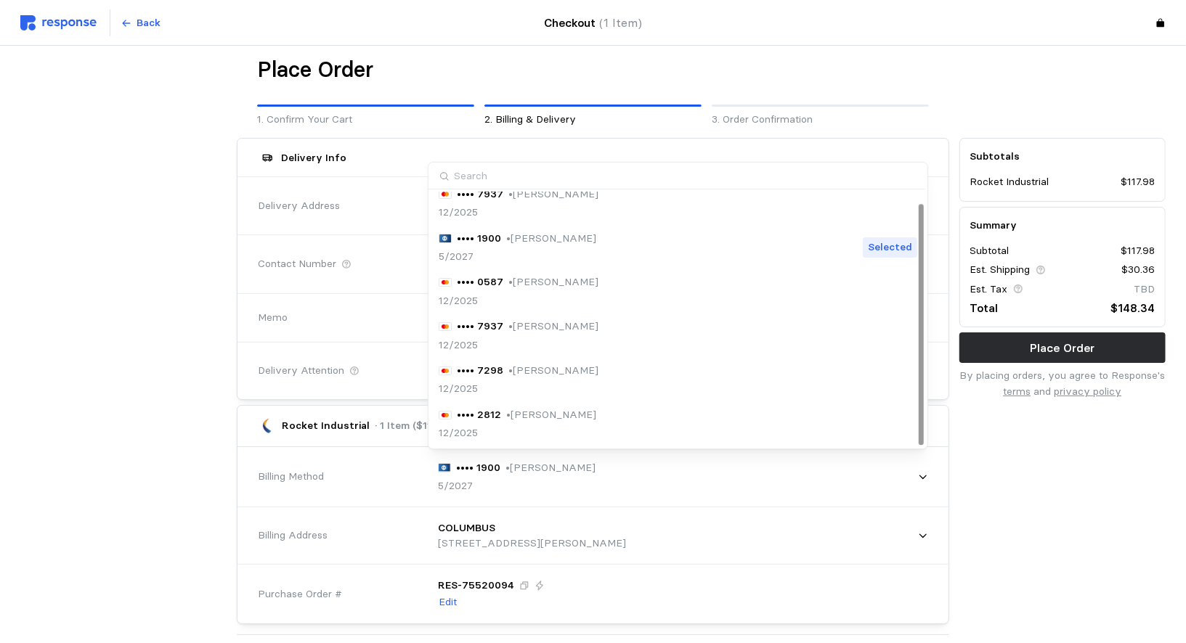
scroll to position [0, 0]
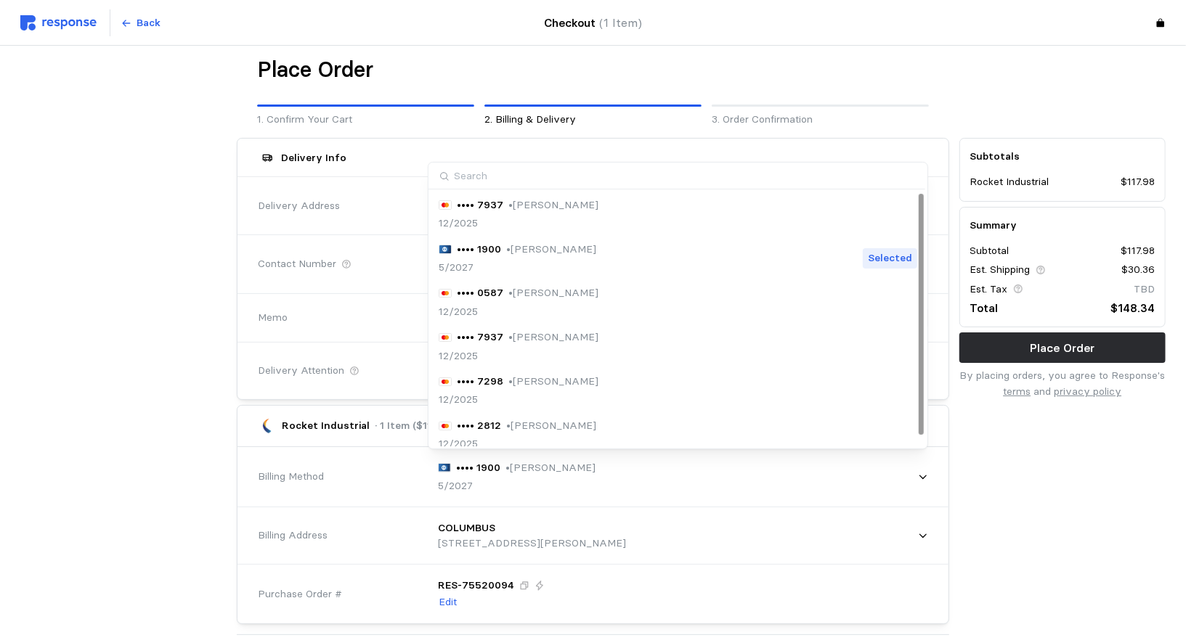
click at [507, 263] on div "5/2027" at bounding box center [518, 268] width 158 height 16
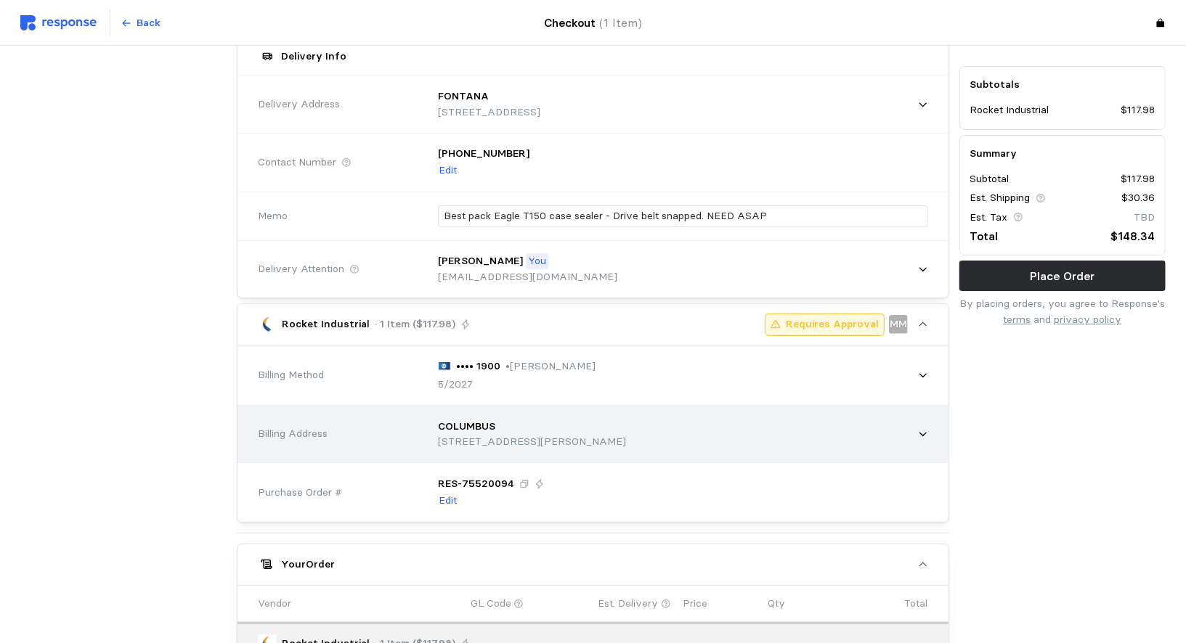
scroll to position [140, 0]
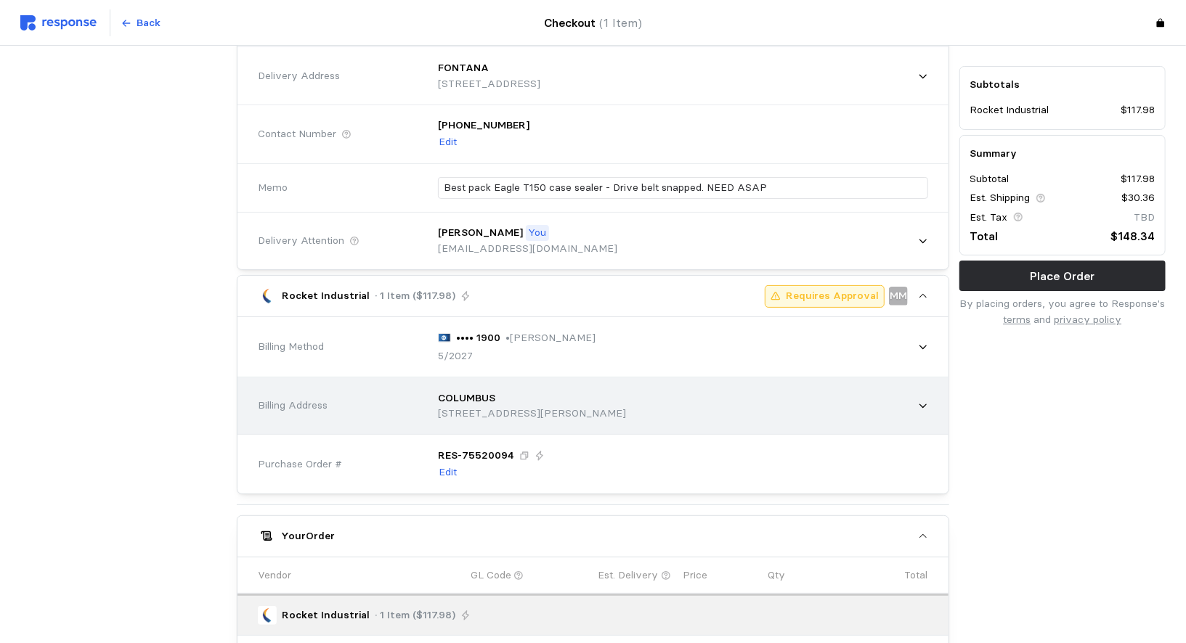
click at [468, 410] on p "[STREET_ADDRESS][PERSON_NAME]" at bounding box center [532, 414] width 188 height 16
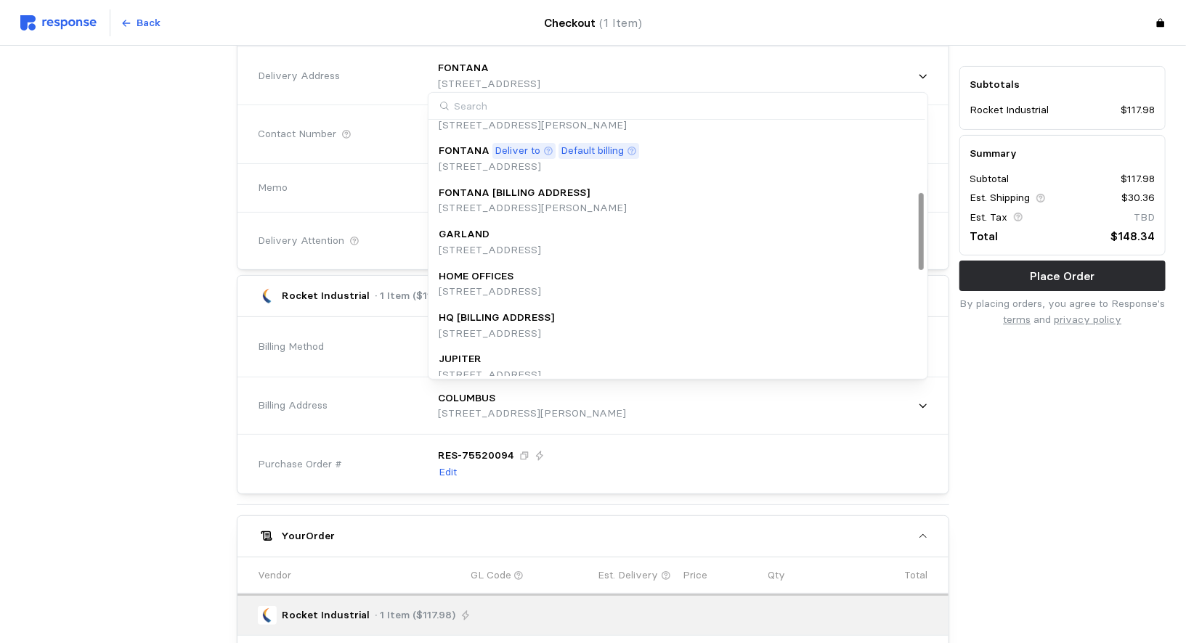
scroll to position [231, 0]
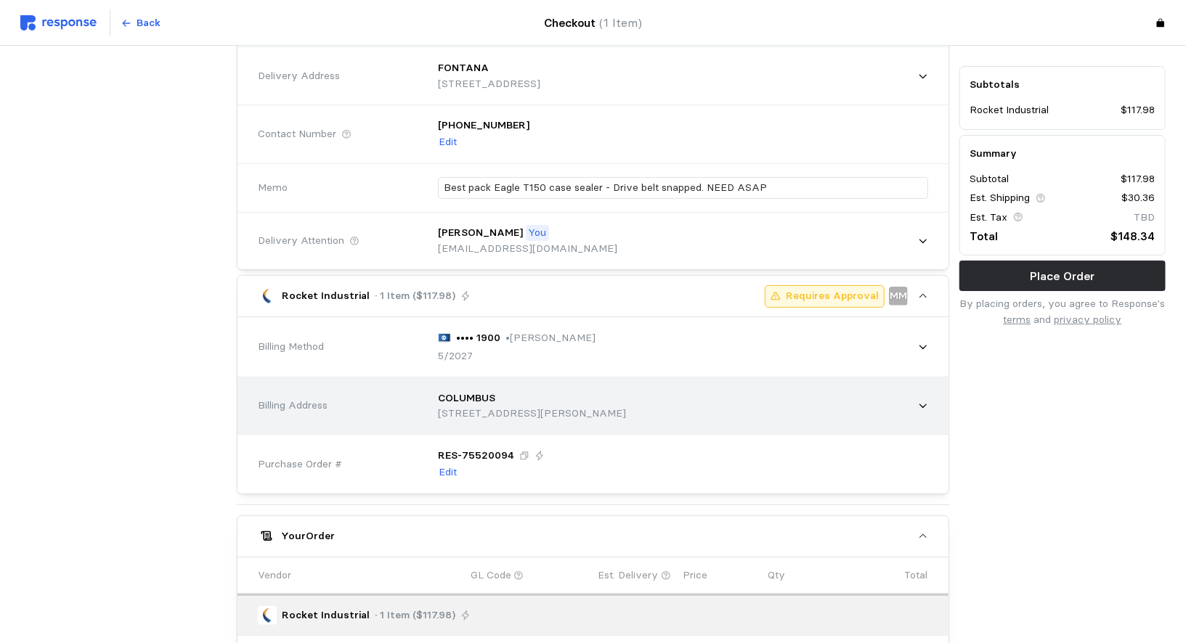
click at [348, 393] on div "Billing Address" at bounding box center [338, 406] width 170 height 26
click at [361, 398] on div "Billing Address" at bounding box center [338, 406] width 160 height 16
click at [460, 394] on p "COLUMBUS" at bounding box center [466, 399] width 57 height 16
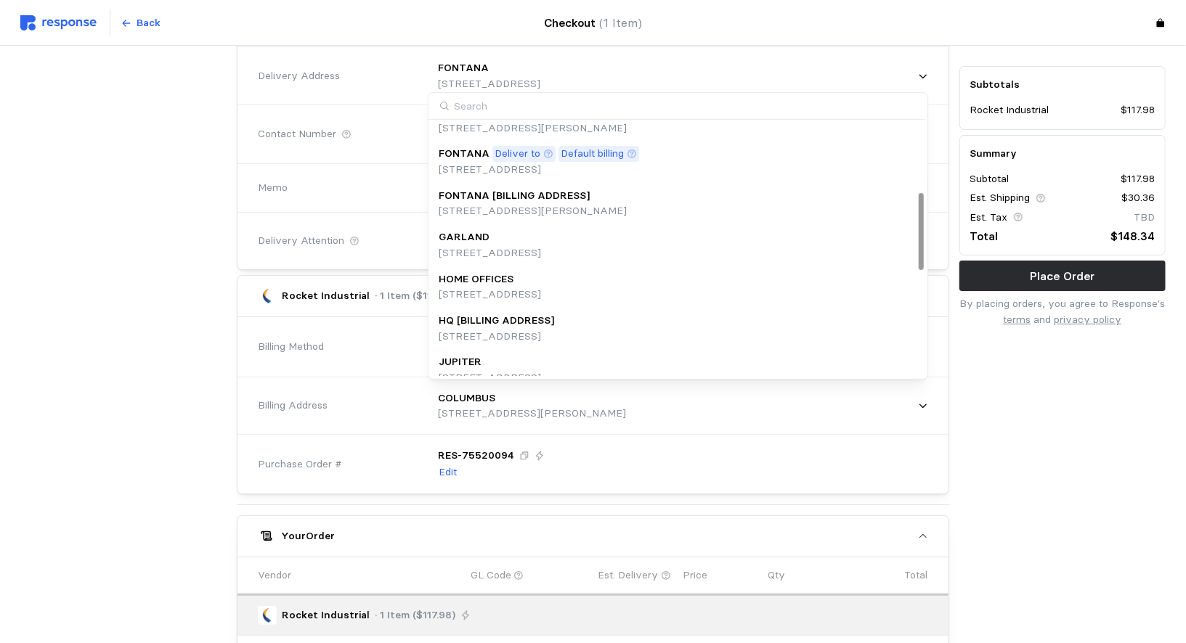
click at [453, 174] on p "[STREET_ADDRESS]" at bounding box center [539, 170] width 200 height 16
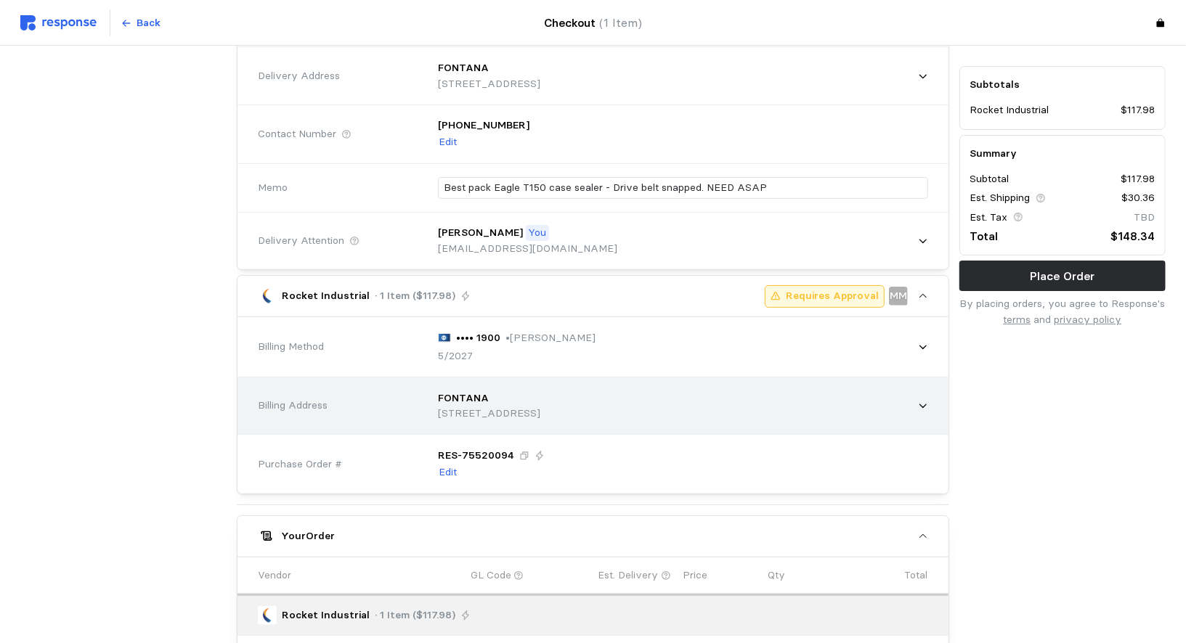
click at [402, 422] on div "Billing Address FONTANA [STREET_ADDRESS]" at bounding box center [593, 406] width 680 height 62
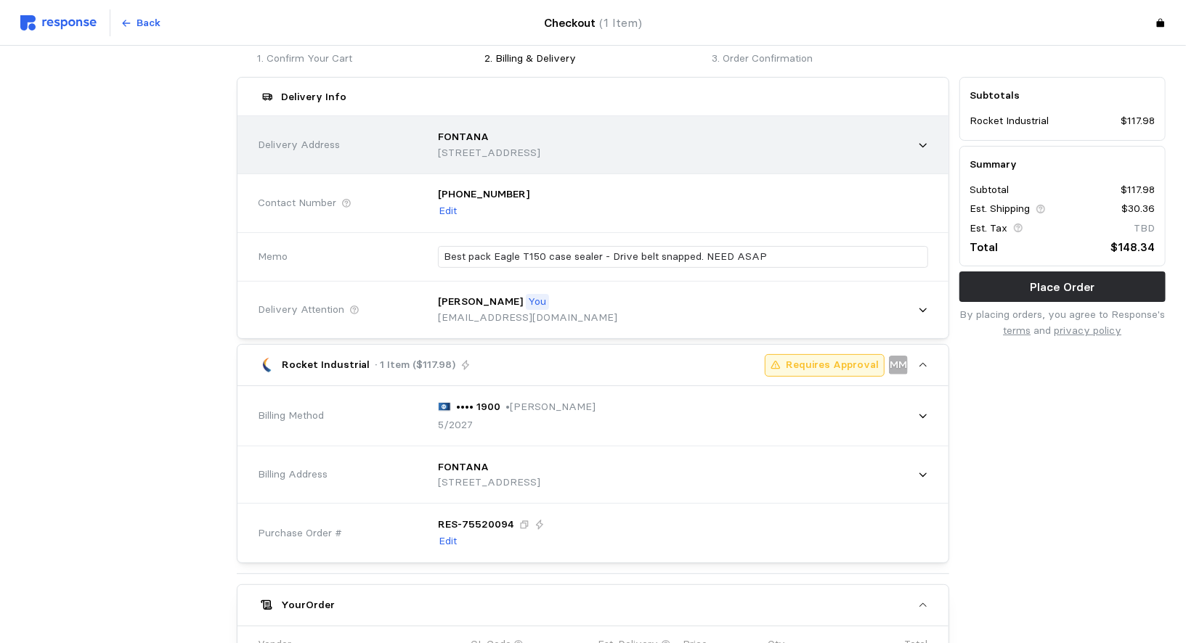
scroll to position [48, 0]
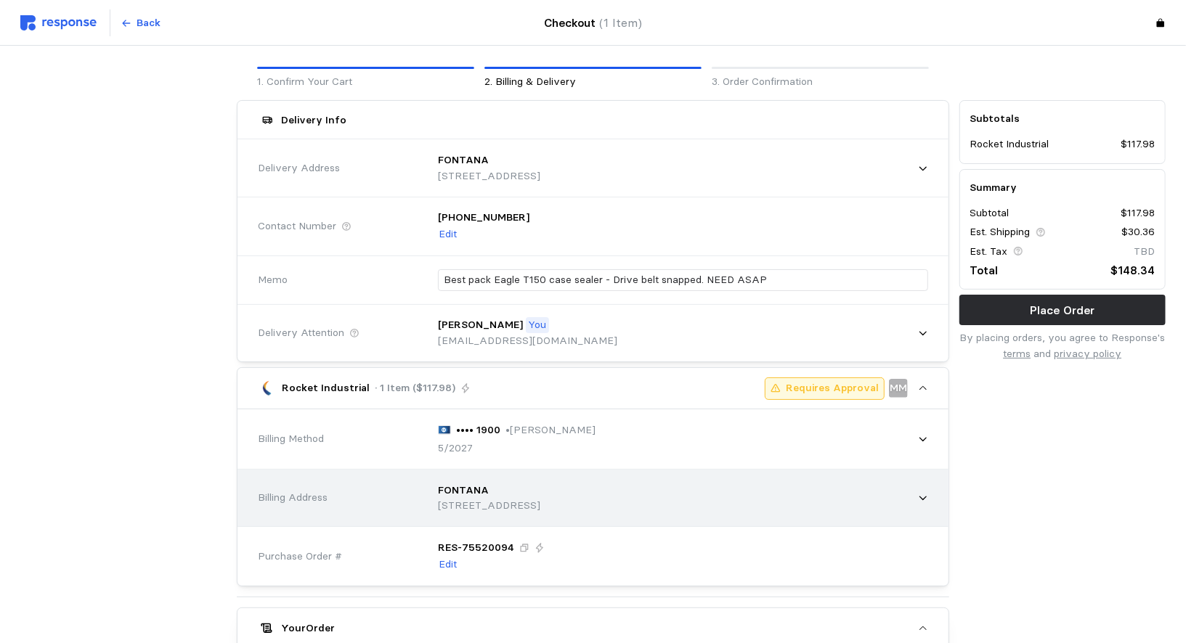
click at [447, 498] on p "[STREET_ADDRESS]" at bounding box center [489, 506] width 102 height 16
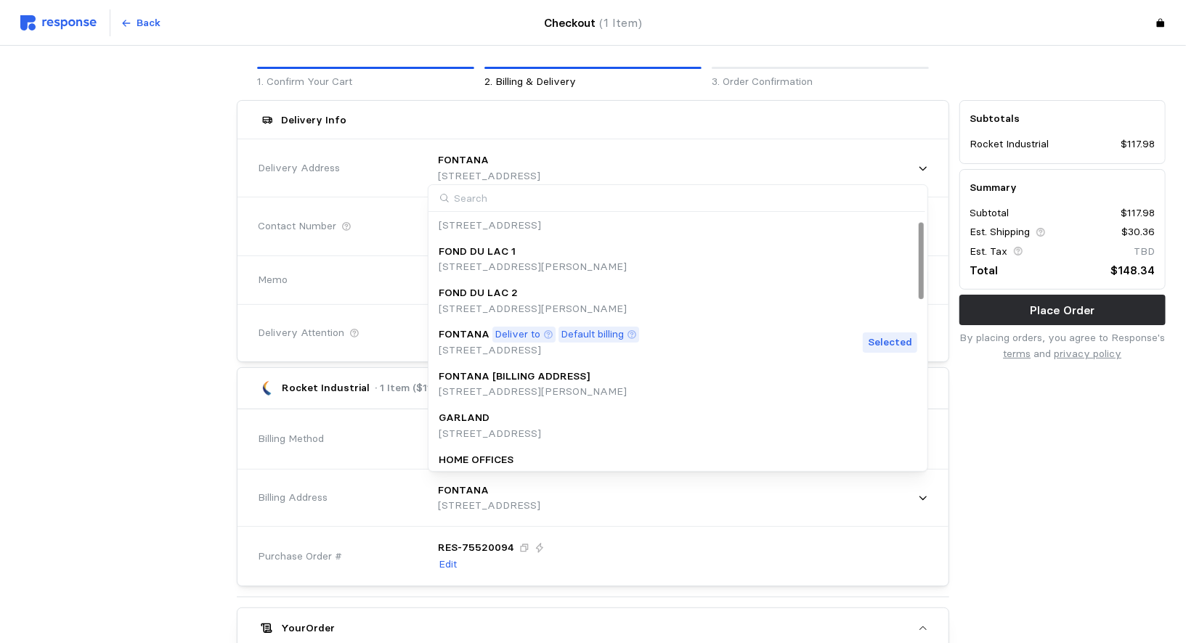
scroll to position [0, 0]
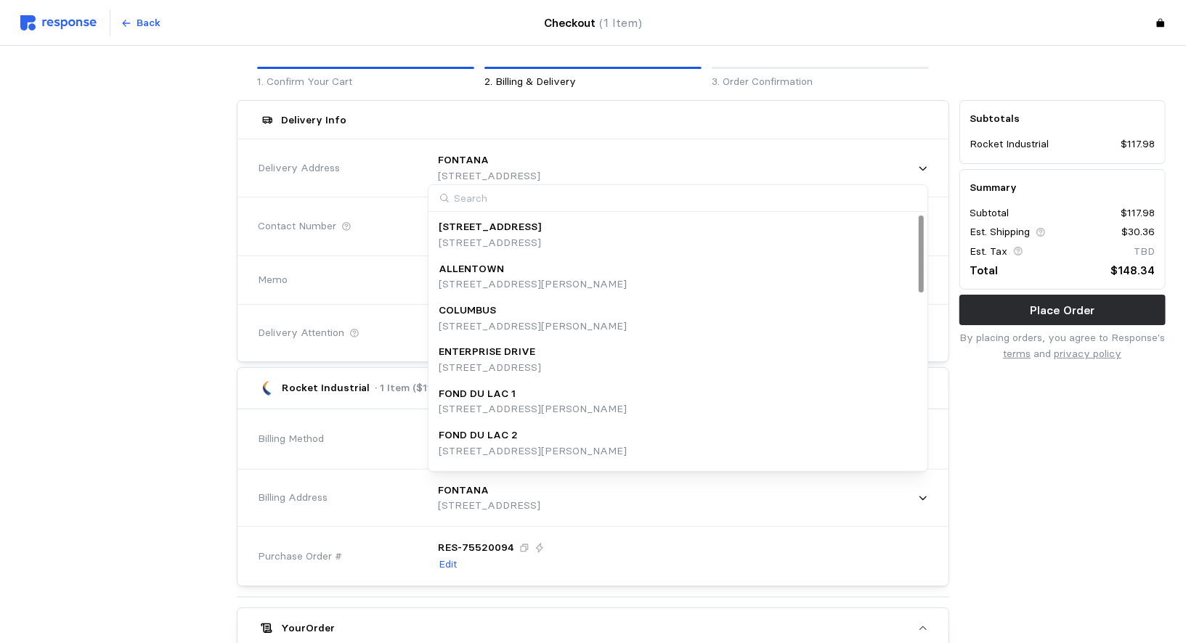
click at [477, 304] on p "COLUMBUS" at bounding box center [467, 311] width 57 height 16
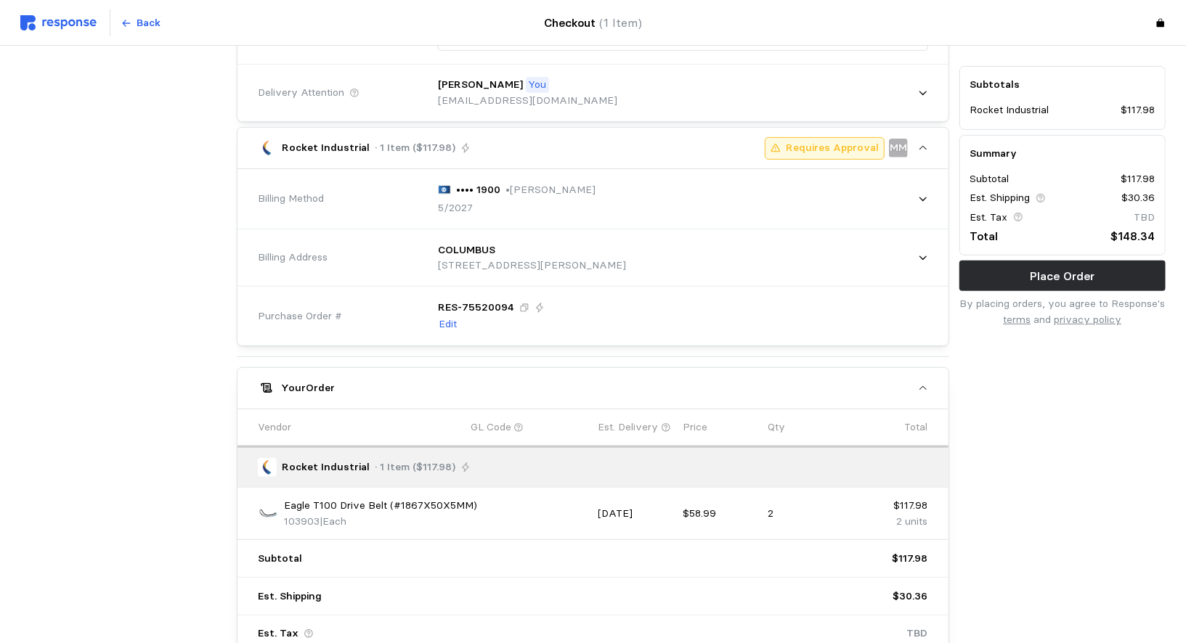
scroll to position [334, 0]
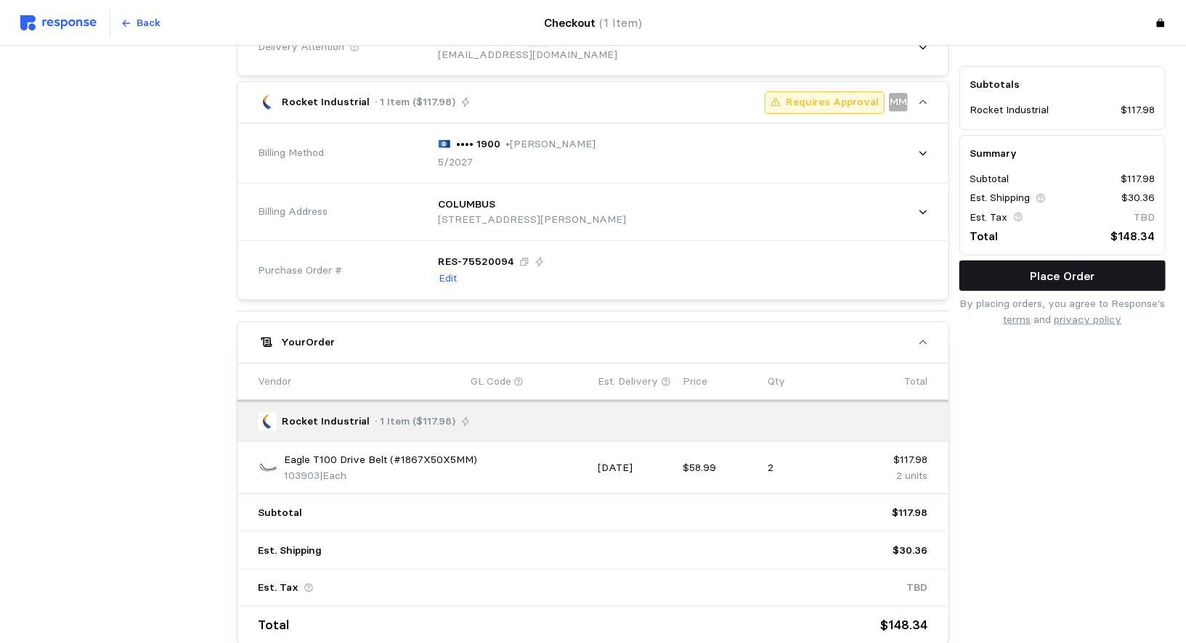
click at [879, 266] on button "Place Order" at bounding box center [1062, 276] width 206 height 30
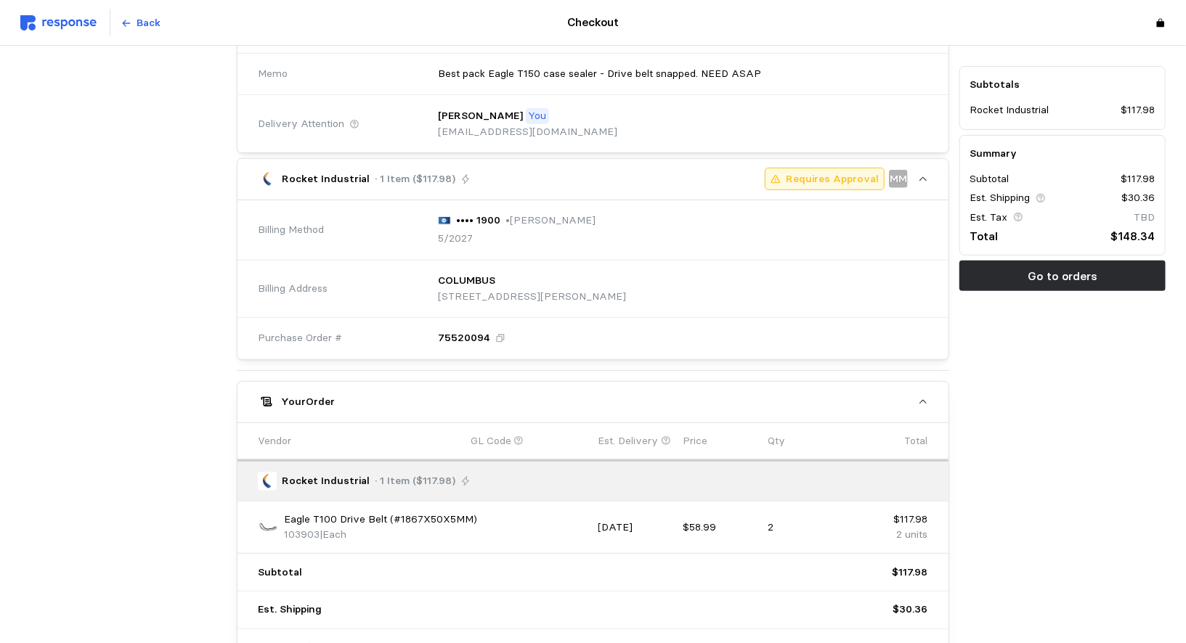
scroll to position [240, 0]
